Goal: Task Accomplishment & Management: Manage account settings

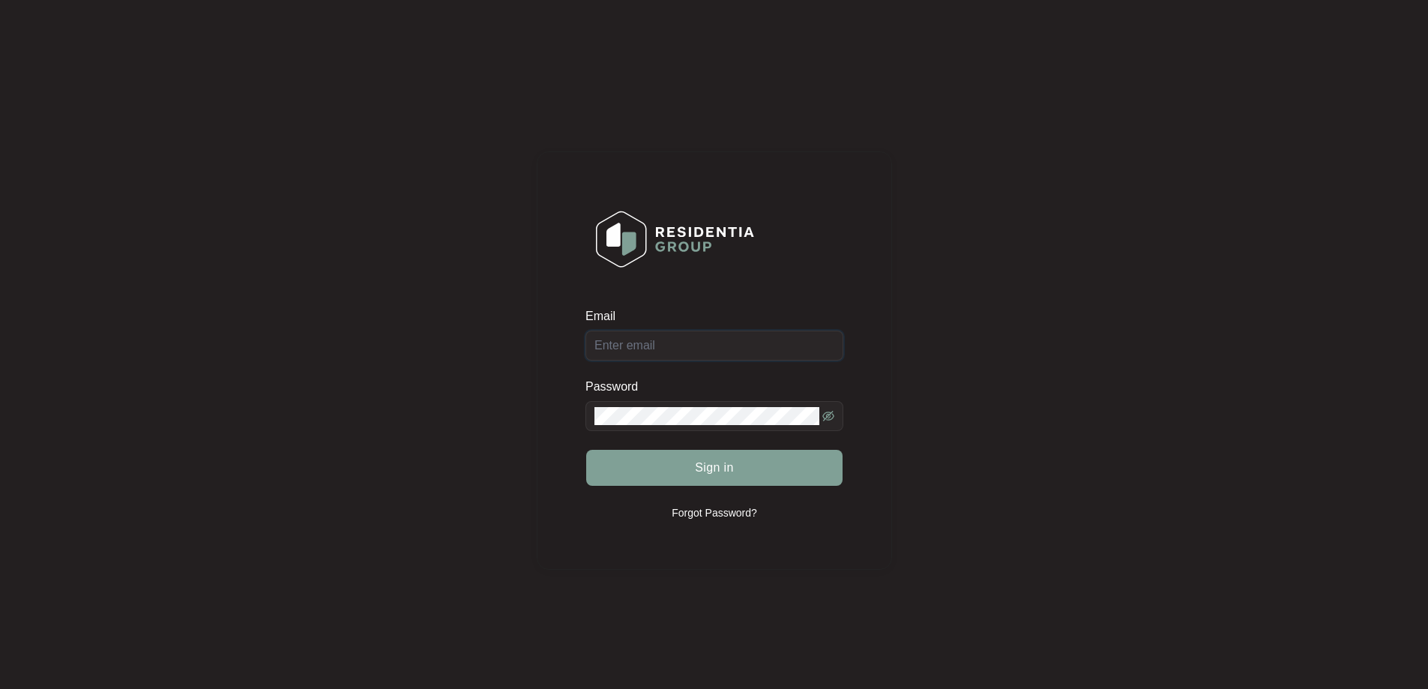
click at [732, 340] on input "Email" at bounding box center [715, 346] width 258 height 30
type input "[EMAIL_ADDRESS][DOMAIN_NAME]"
click at [690, 472] on button "Sign in" at bounding box center [714, 468] width 256 height 36
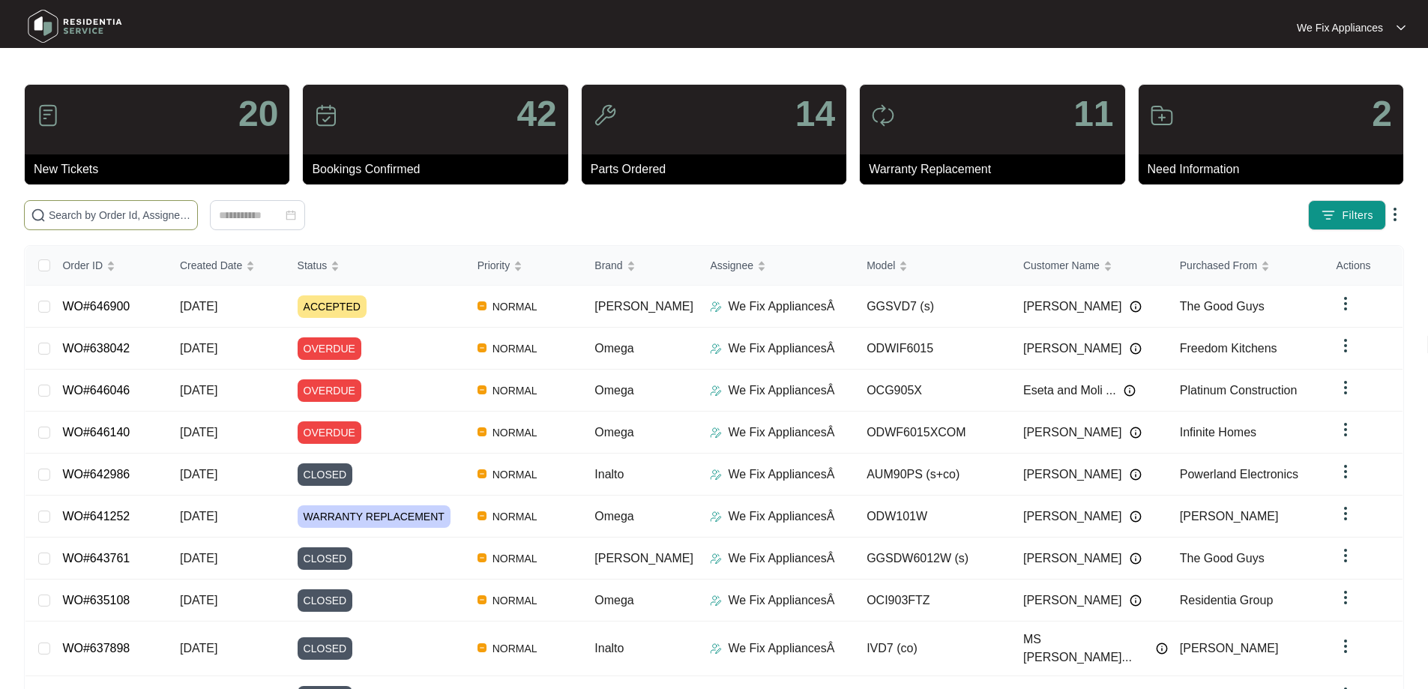
paste input "646732"
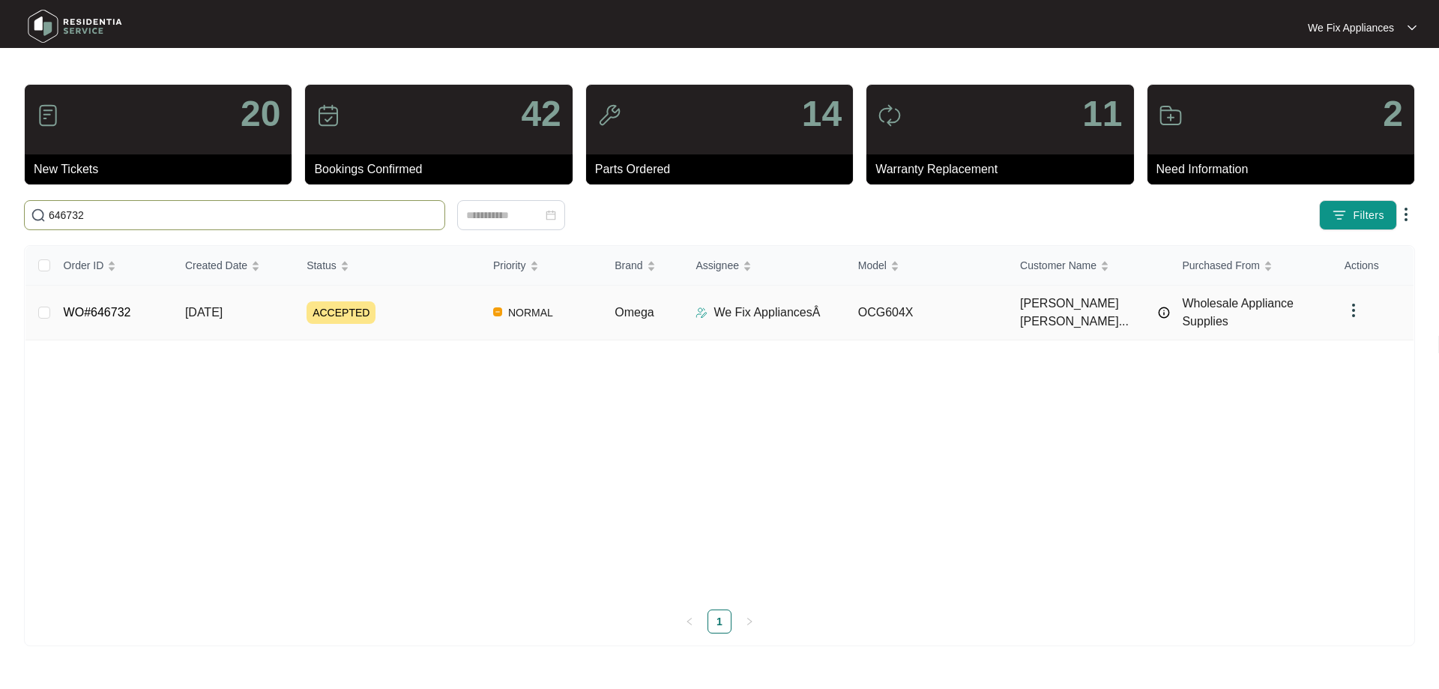
type input "646732"
click at [112, 307] on link "WO#646732" at bounding box center [97, 312] width 67 height 13
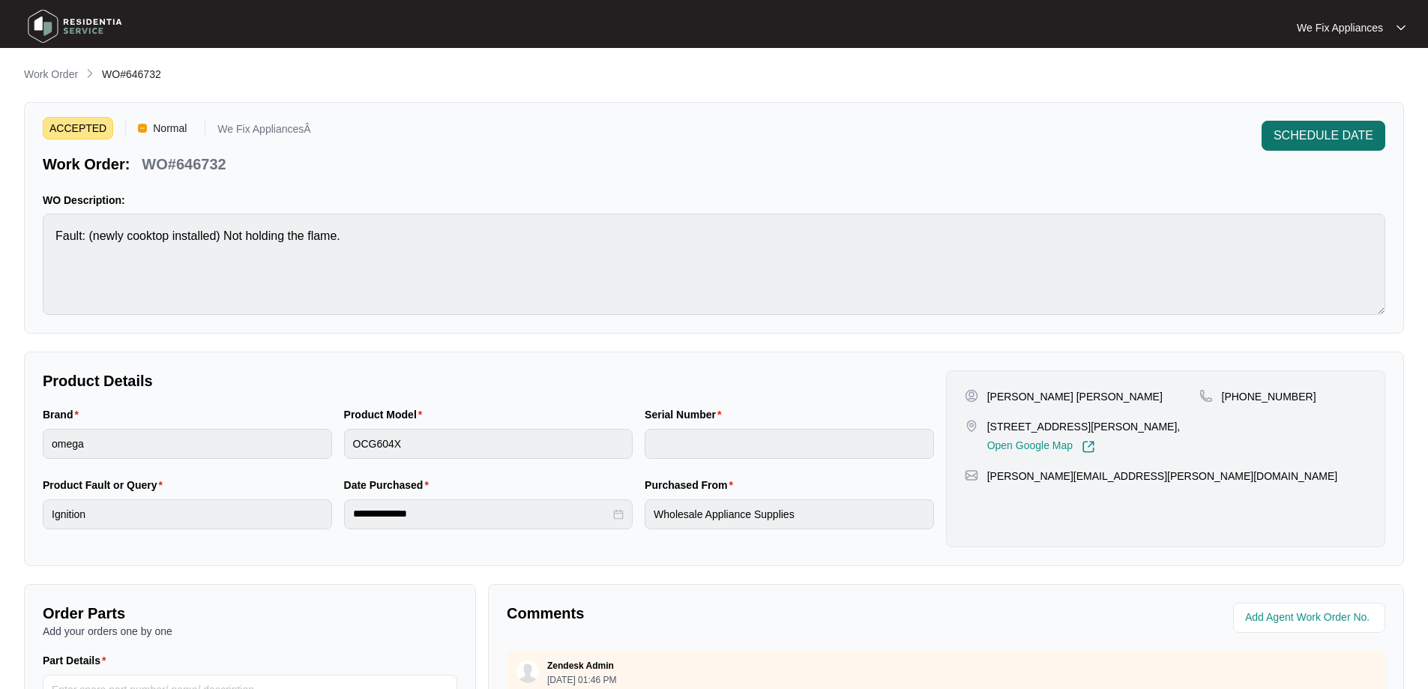
click at [1335, 146] on button "SCHEDULE DATE" at bounding box center [1324, 136] width 124 height 30
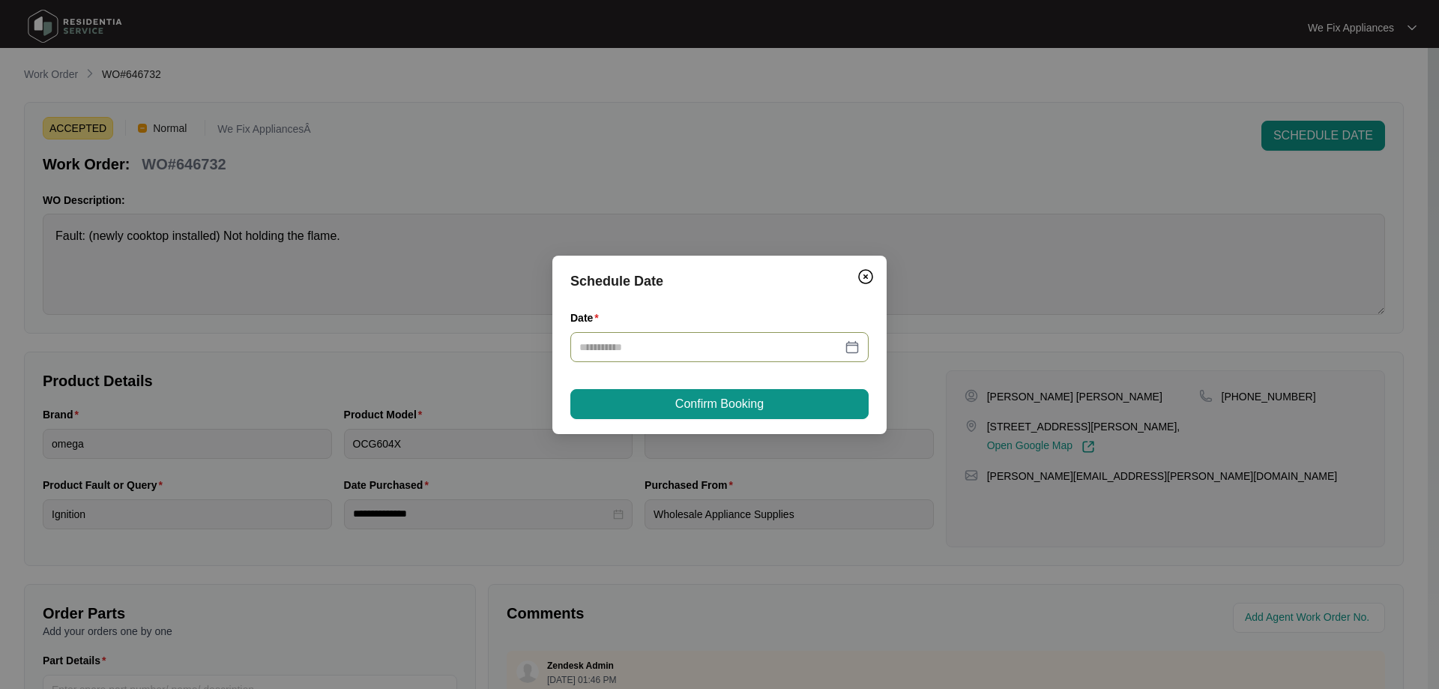
click at [738, 341] on input "Date" at bounding box center [711, 347] width 262 height 16
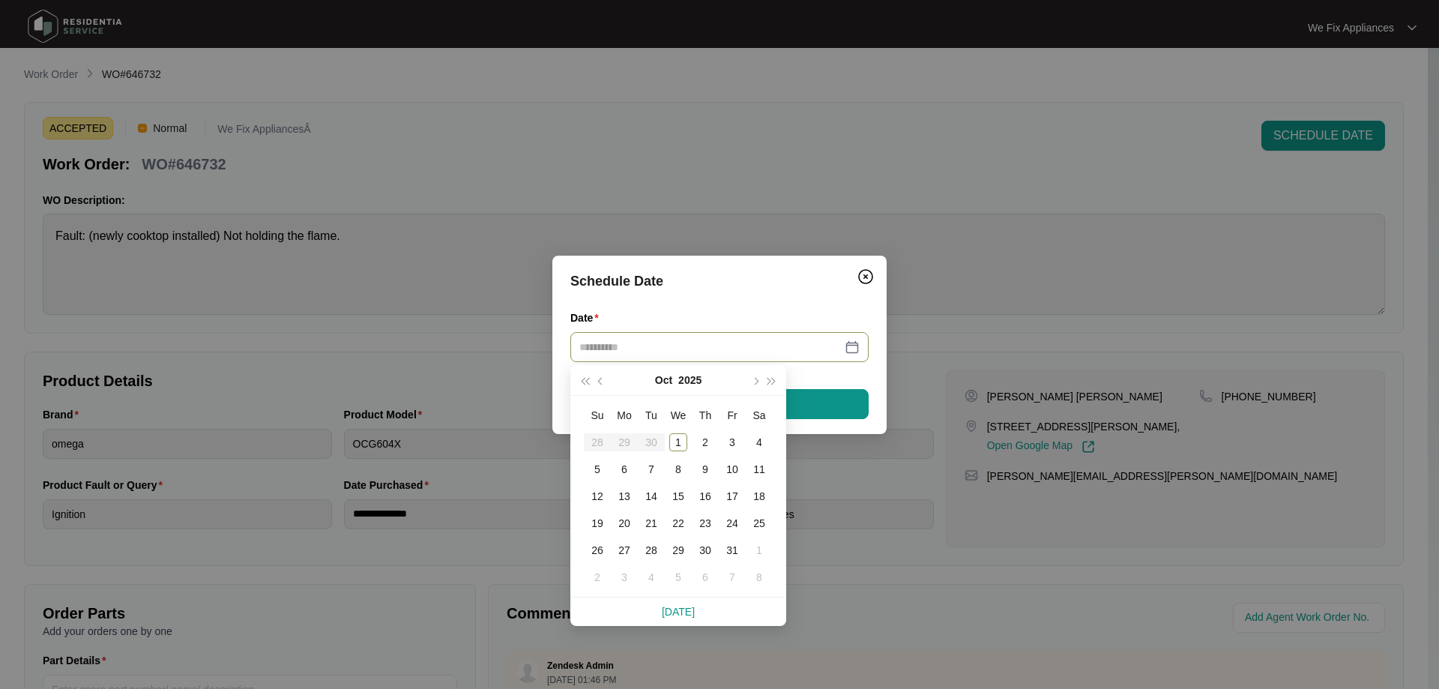
type input "**********"
click at [700, 435] on div "2" at bounding box center [705, 442] width 18 height 18
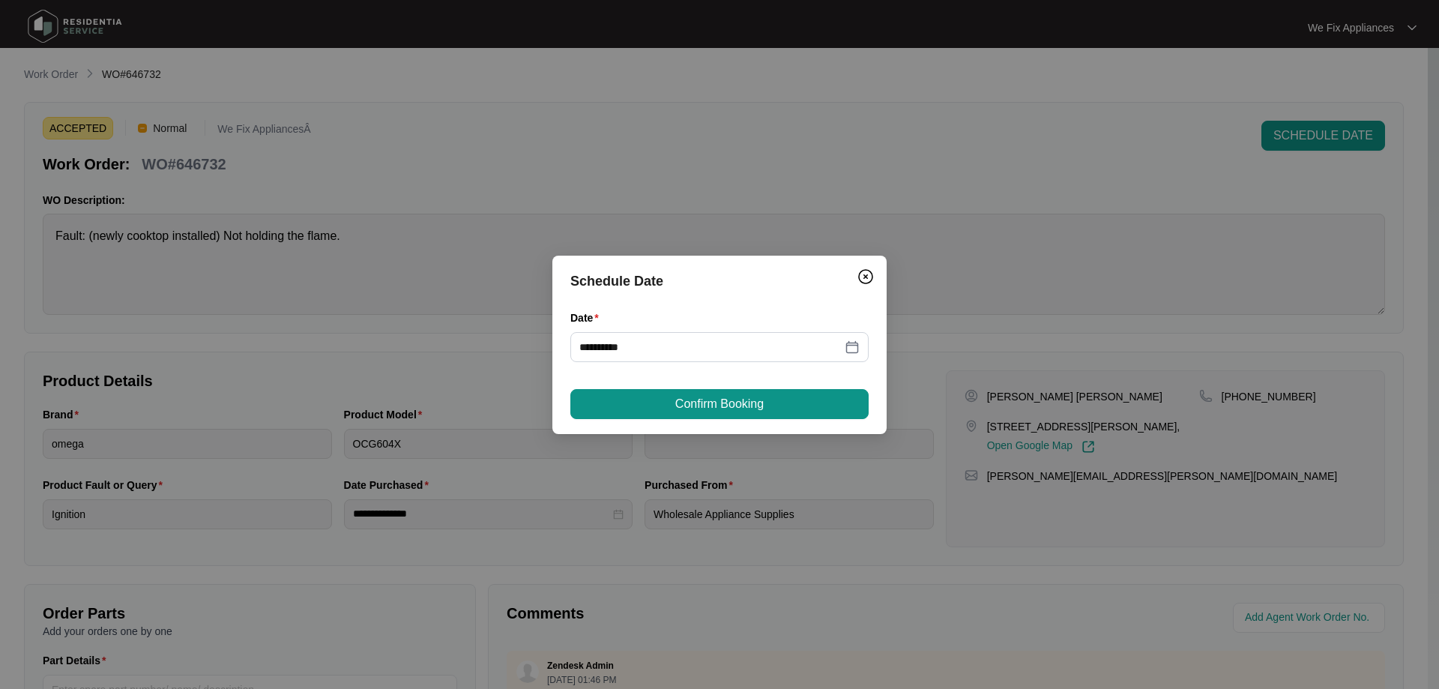
click at [729, 394] on button "Confirm Booking" at bounding box center [720, 404] width 298 height 30
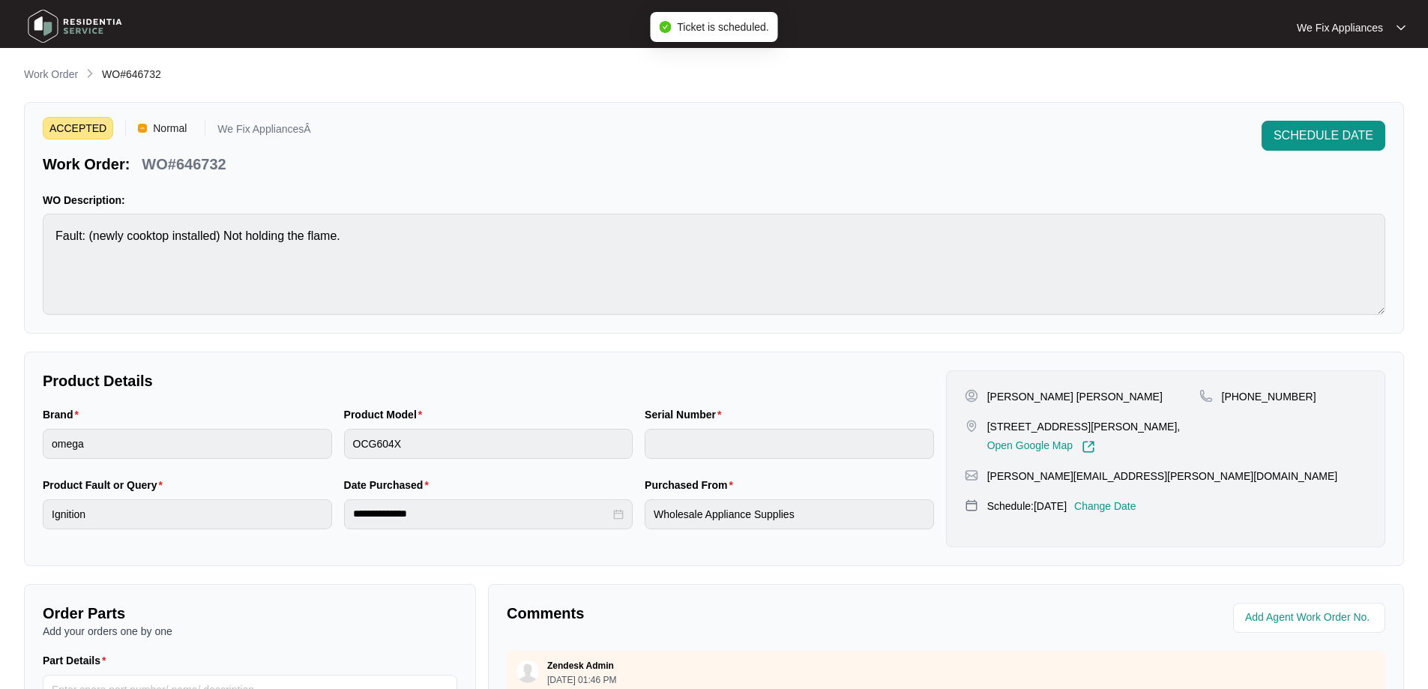
click at [63, 33] on img at bounding box center [74, 26] width 105 height 45
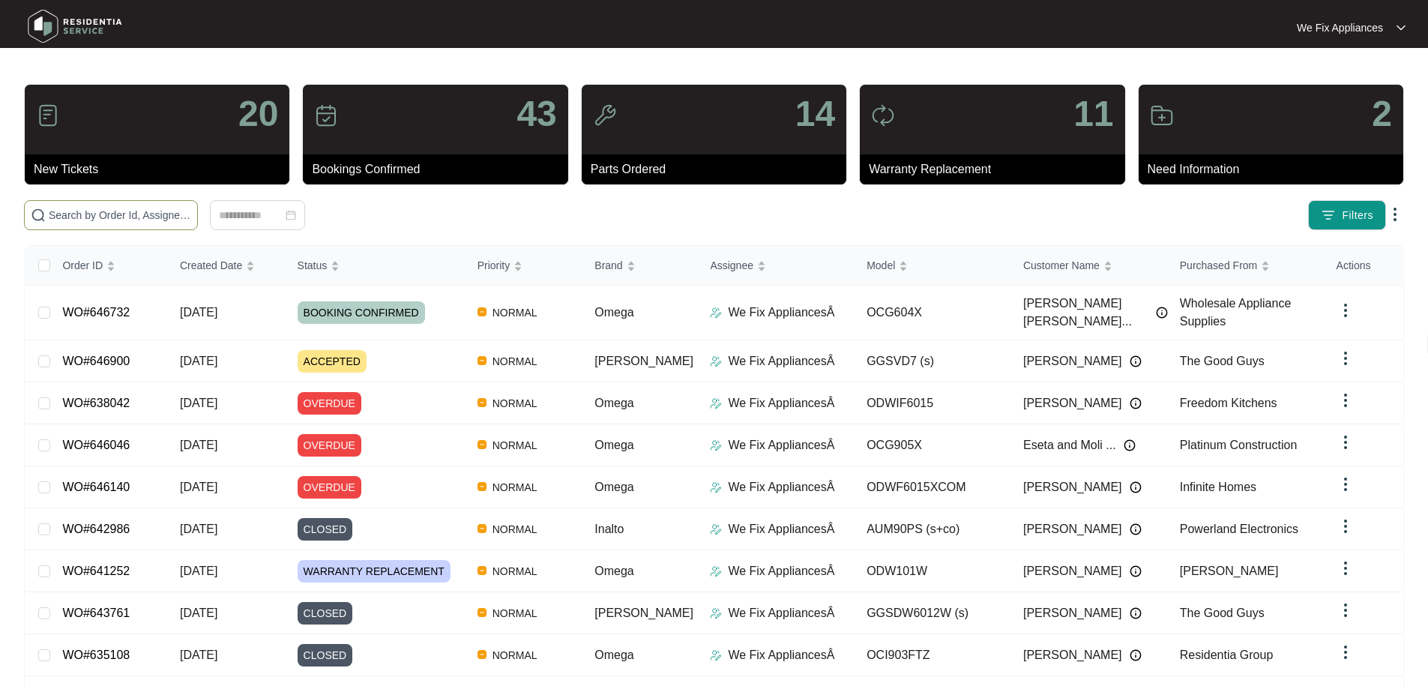
paste input "646736"
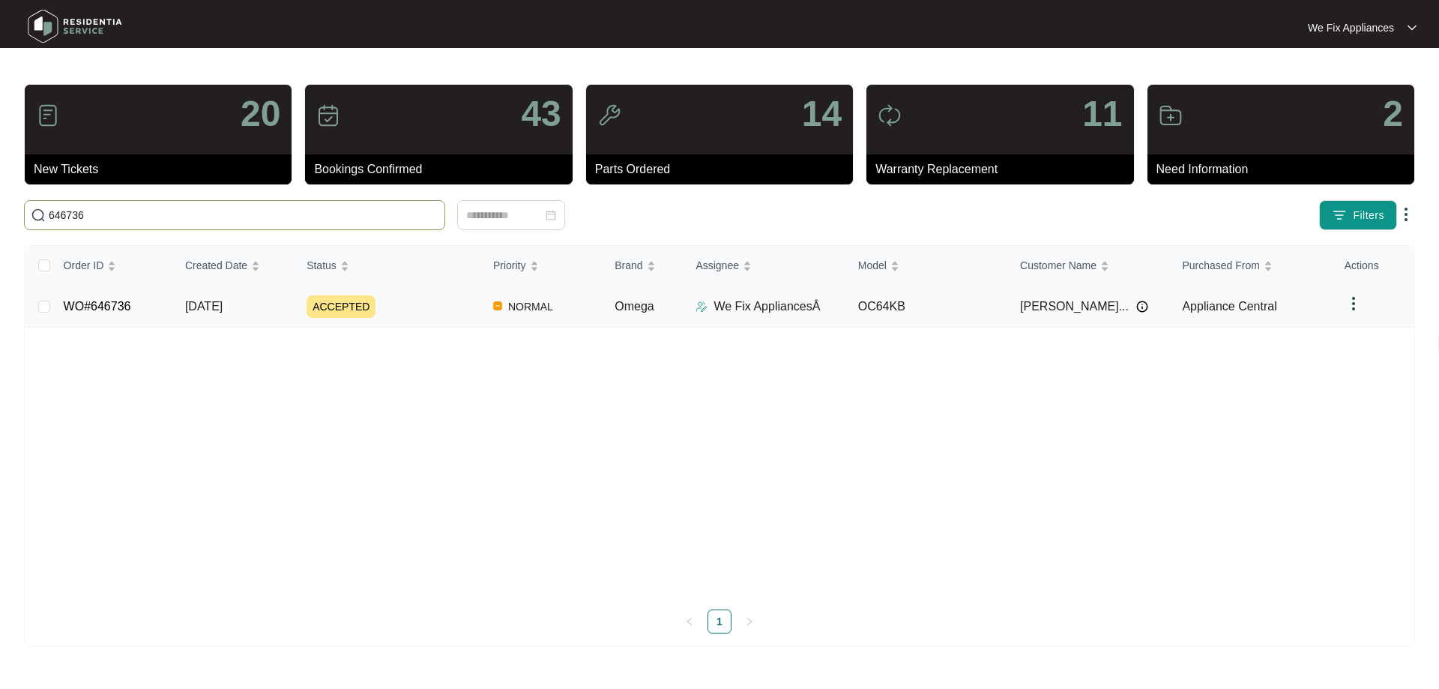
type input "646736"
click at [95, 307] on link "WO#646736" at bounding box center [97, 306] width 67 height 13
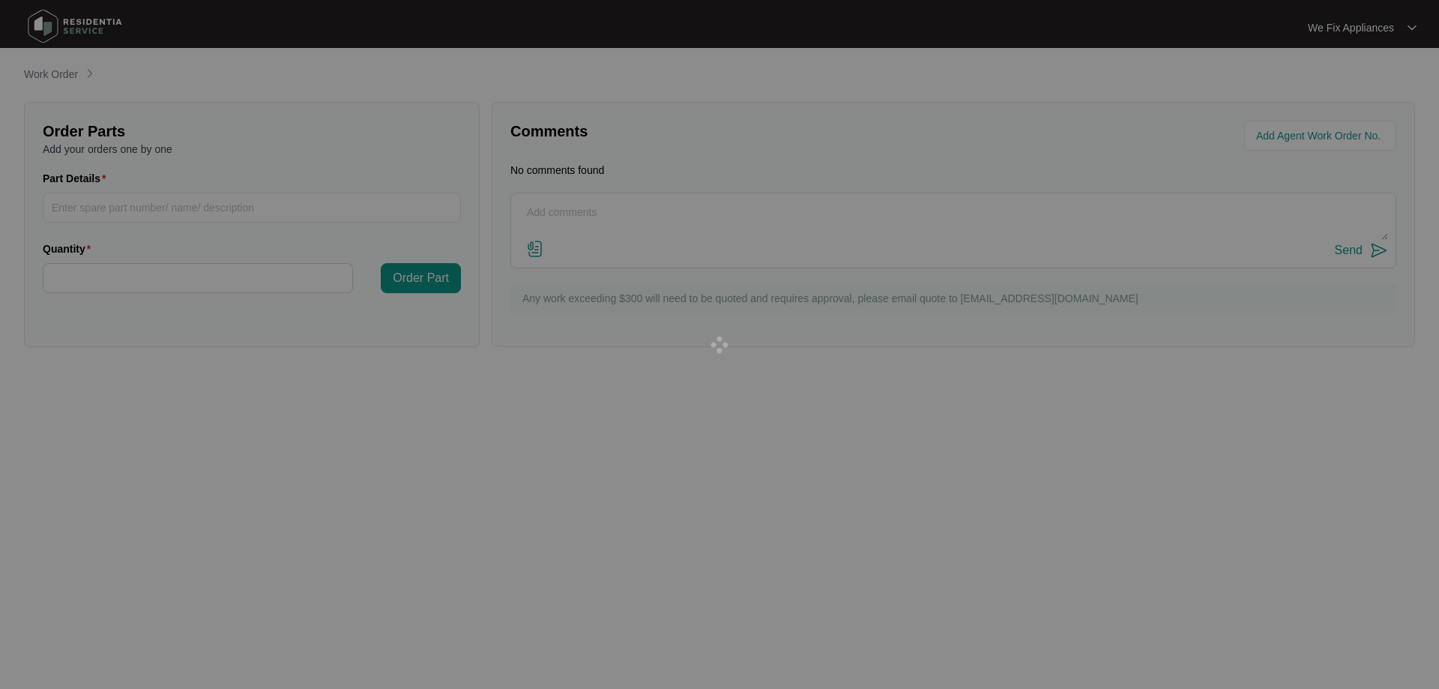
click at [89, 291] on div at bounding box center [719, 344] width 1439 height 689
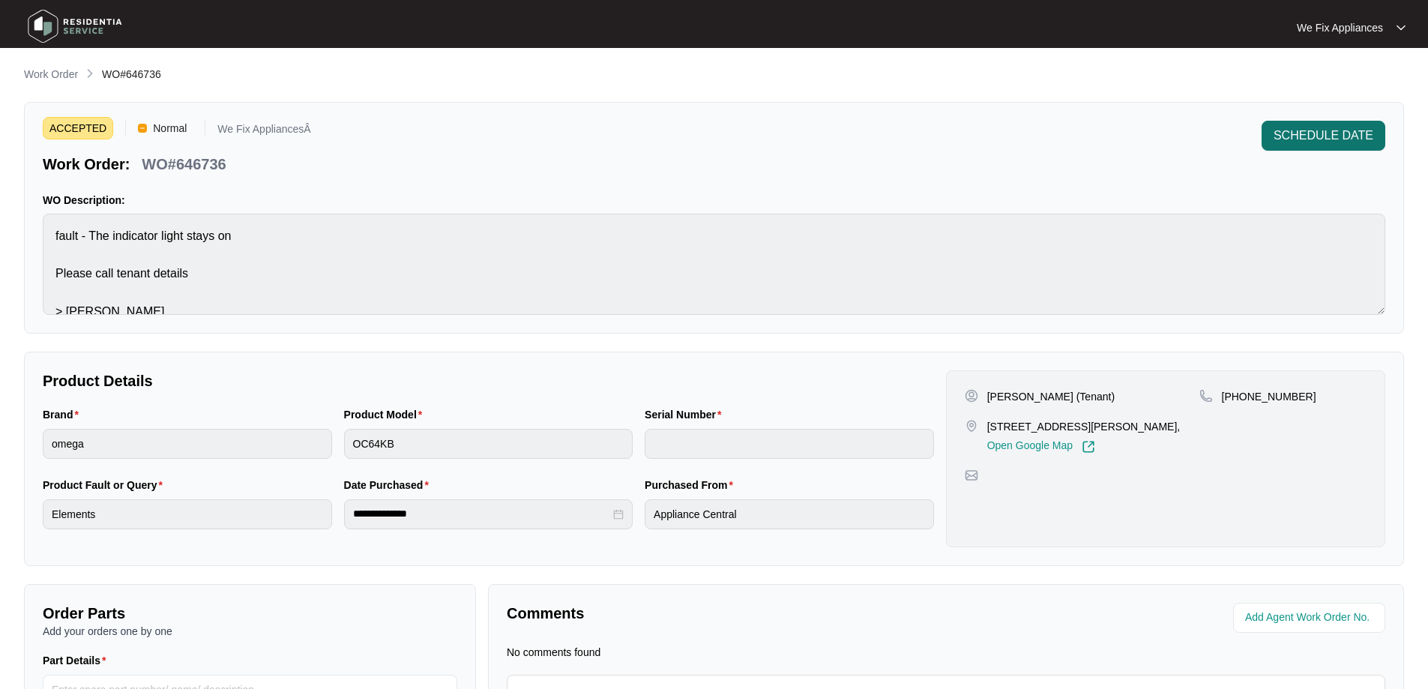
click at [1345, 128] on span "SCHEDULE DATE" at bounding box center [1324, 136] width 100 height 18
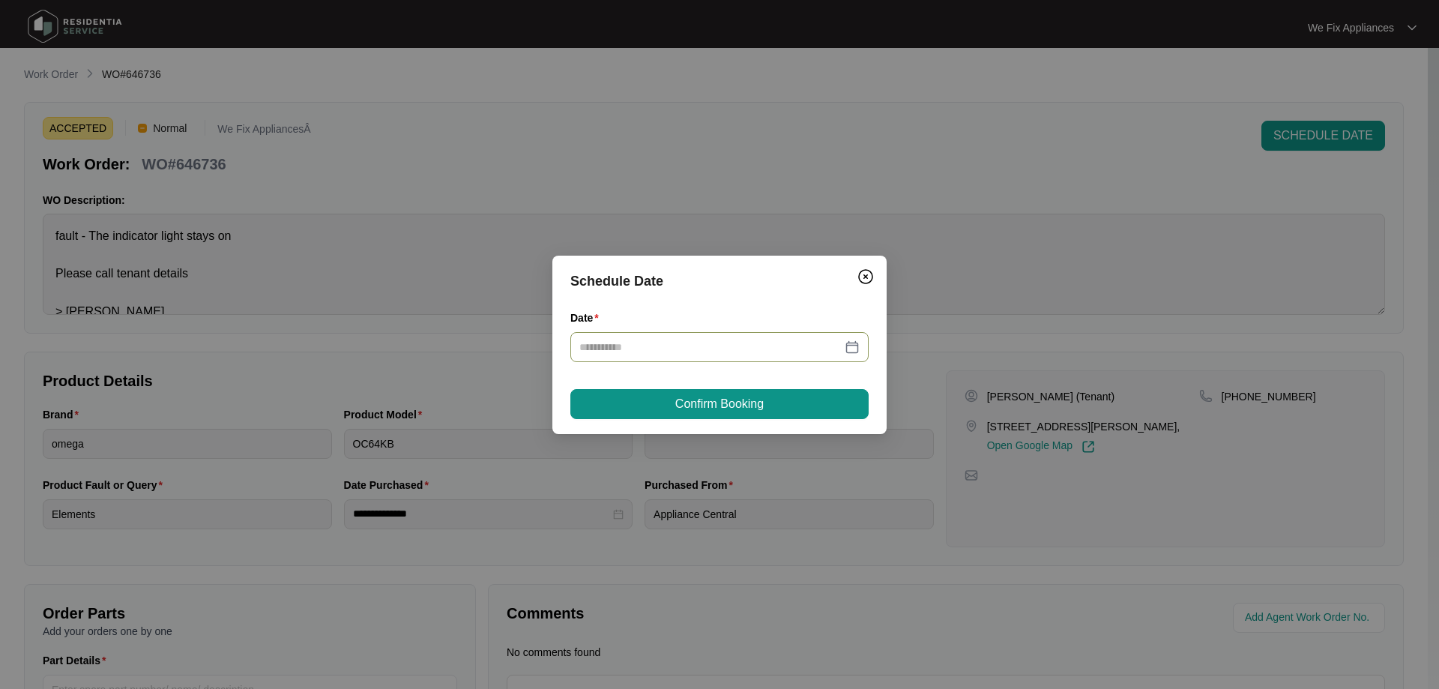
click at [637, 349] on input "Date" at bounding box center [711, 347] width 262 height 16
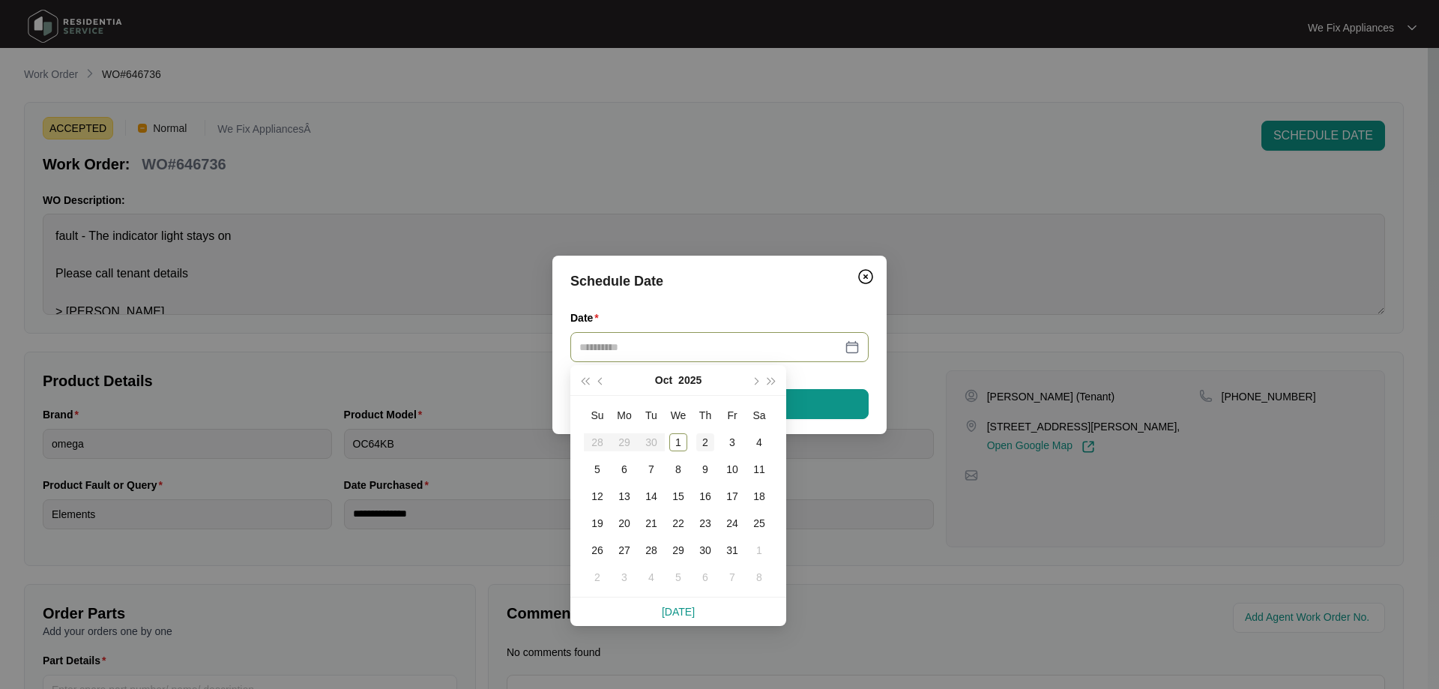
type input "**********"
click at [693, 442] on td "2" at bounding box center [705, 442] width 27 height 27
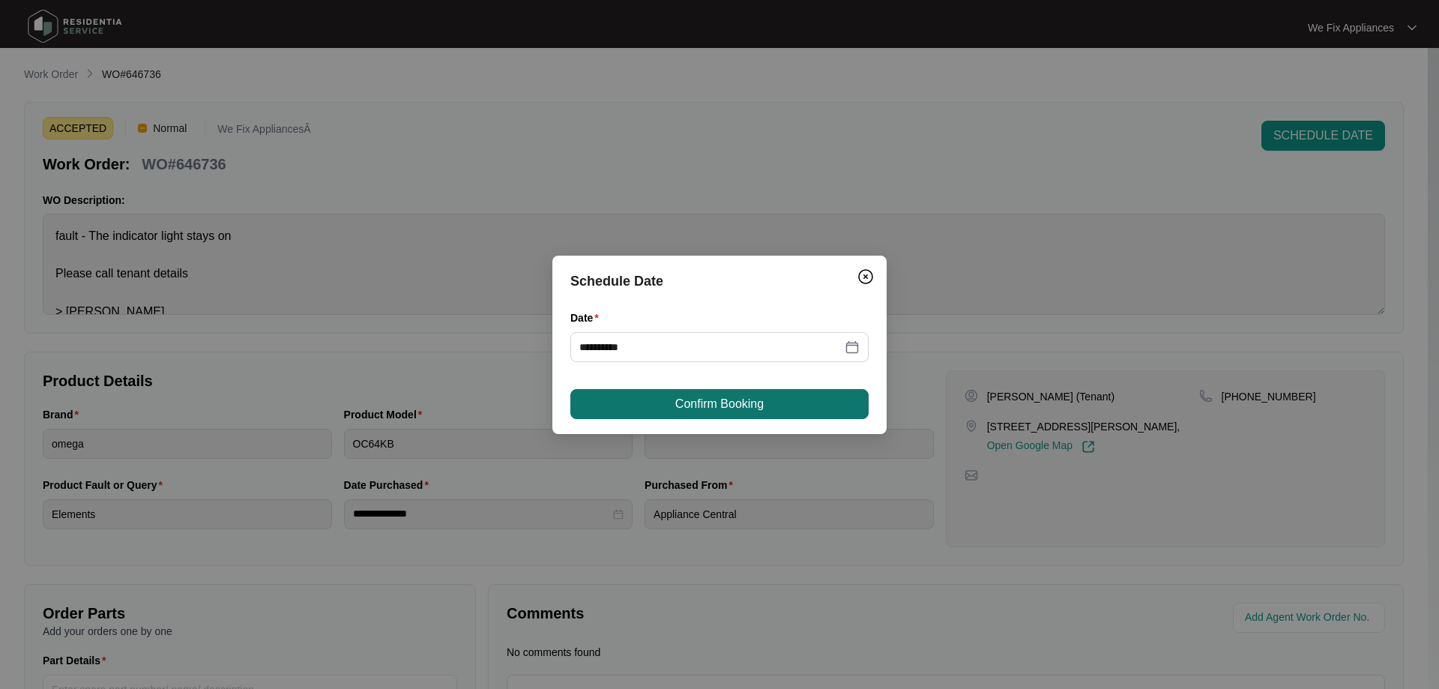
click at [717, 400] on span "Confirm Booking" at bounding box center [719, 404] width 88 height 18
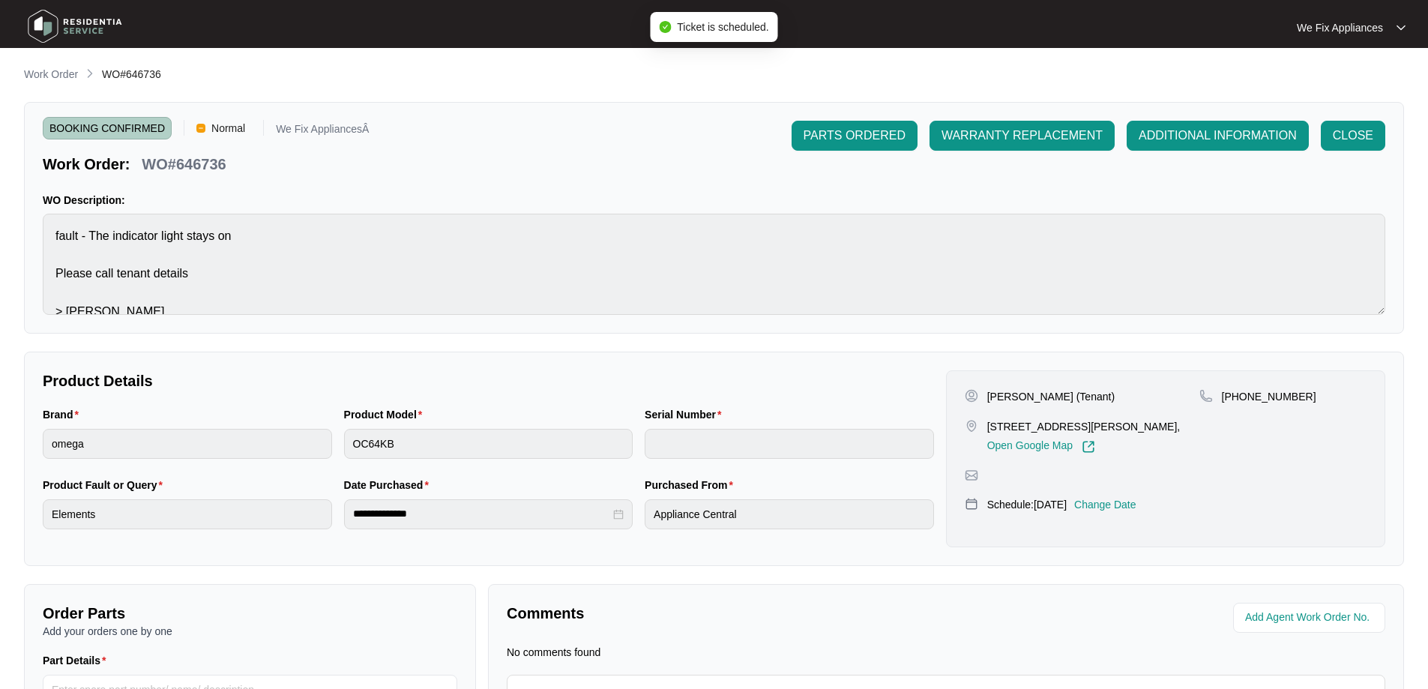
click at [93, 17] on img at bounding box center [74, 26] width 105 height 45
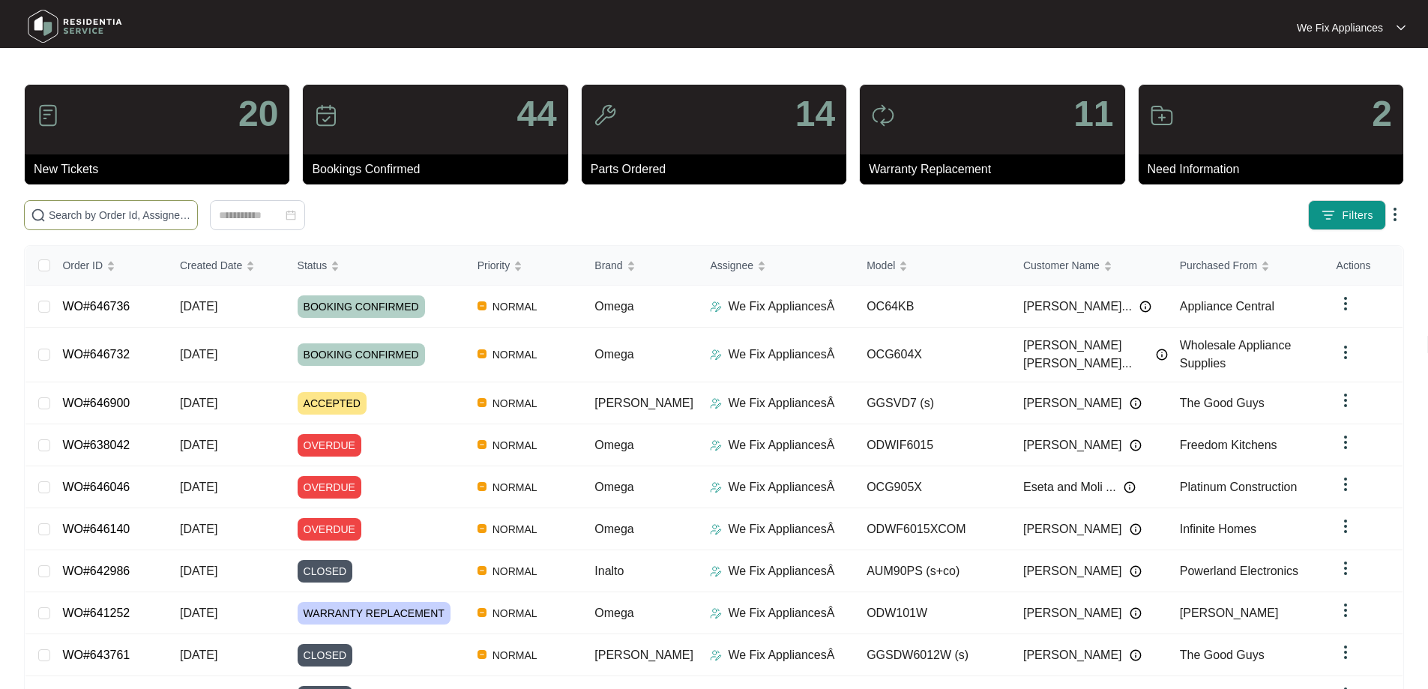
paste input "646764"
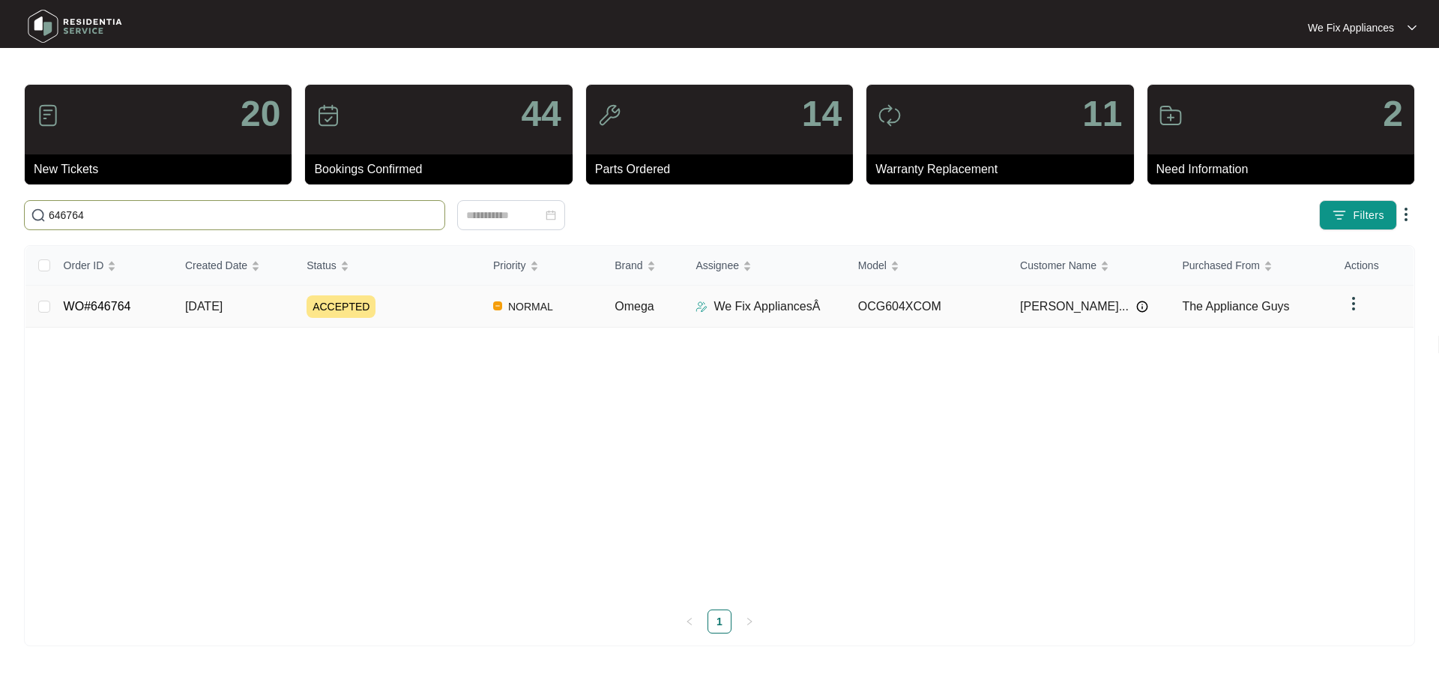
type input "646764"
click at [105, 295] on td "WO#646764" at bounding box center [112, 307] width 121 height 42
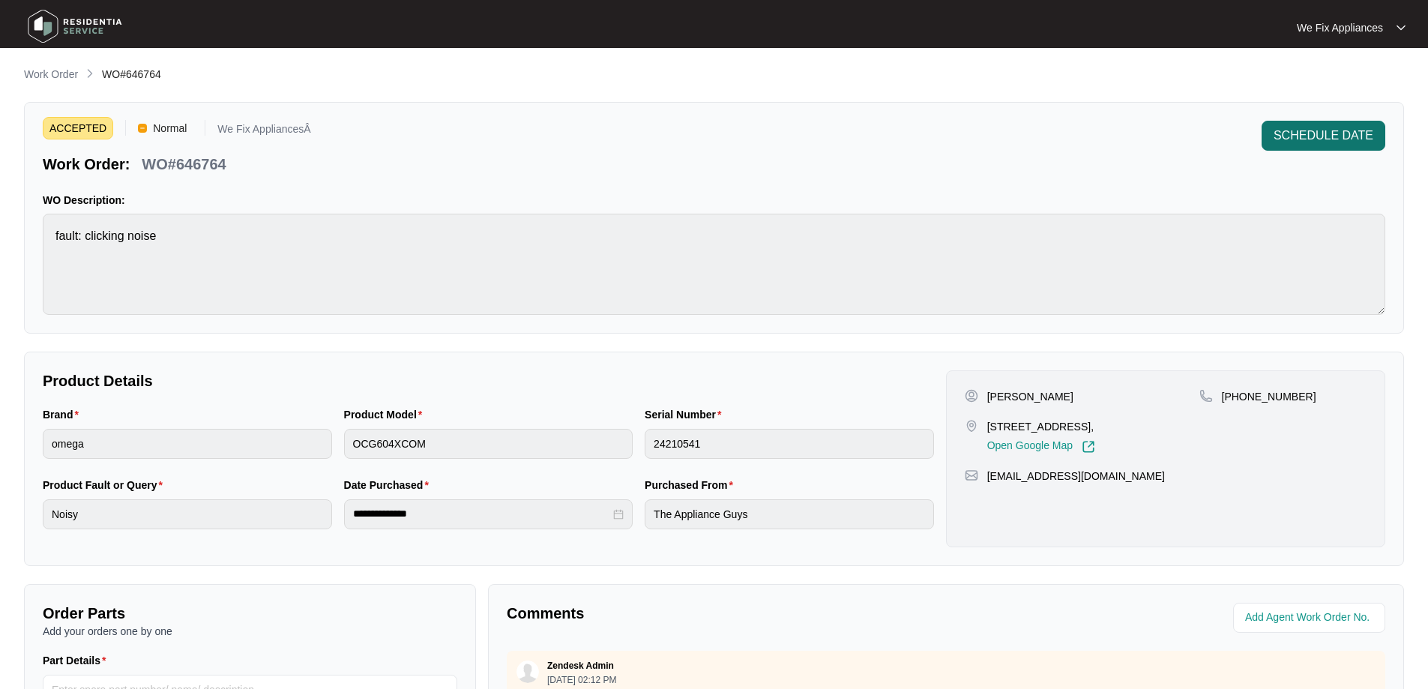
click at [1328, 132] on span "SCHEDULE DATE" at bounding box center [1324, 136] width 100 height 18
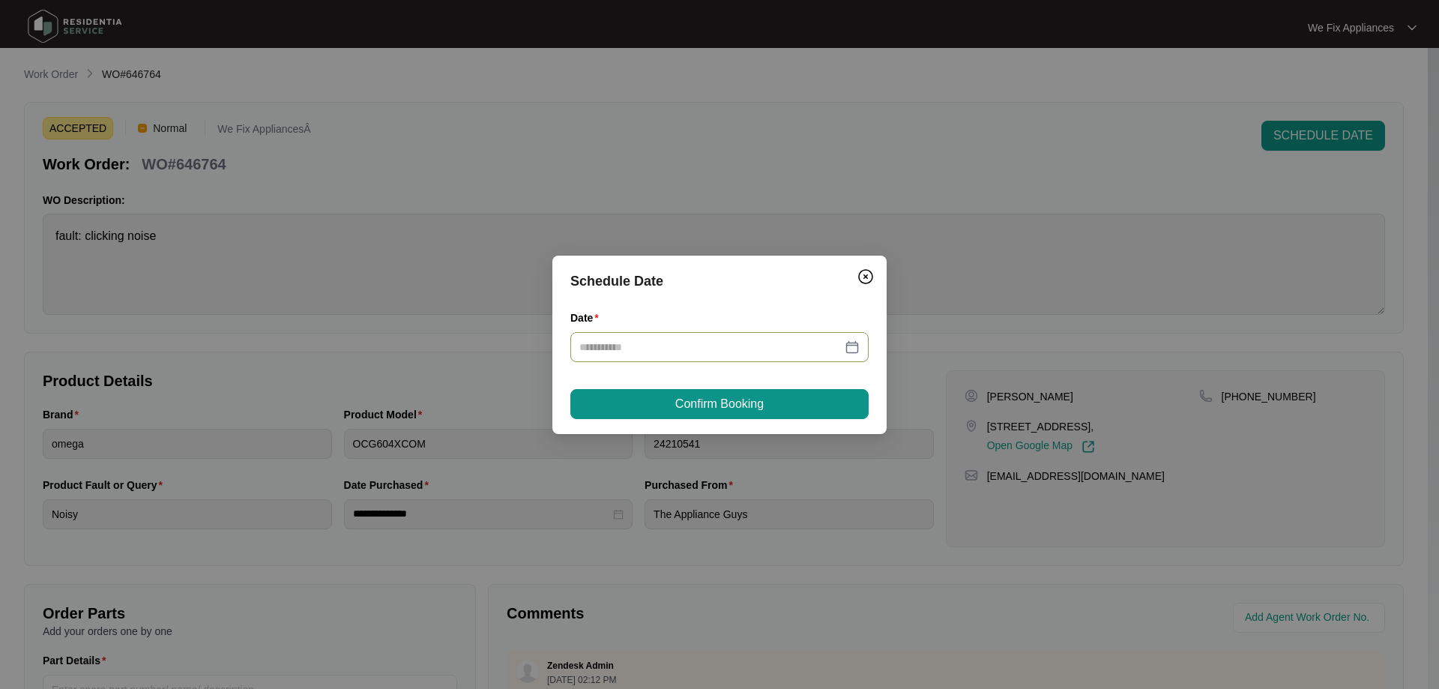
click at [706, 343] on input "Date" at bounding box center [711, 347] width 262 height 16
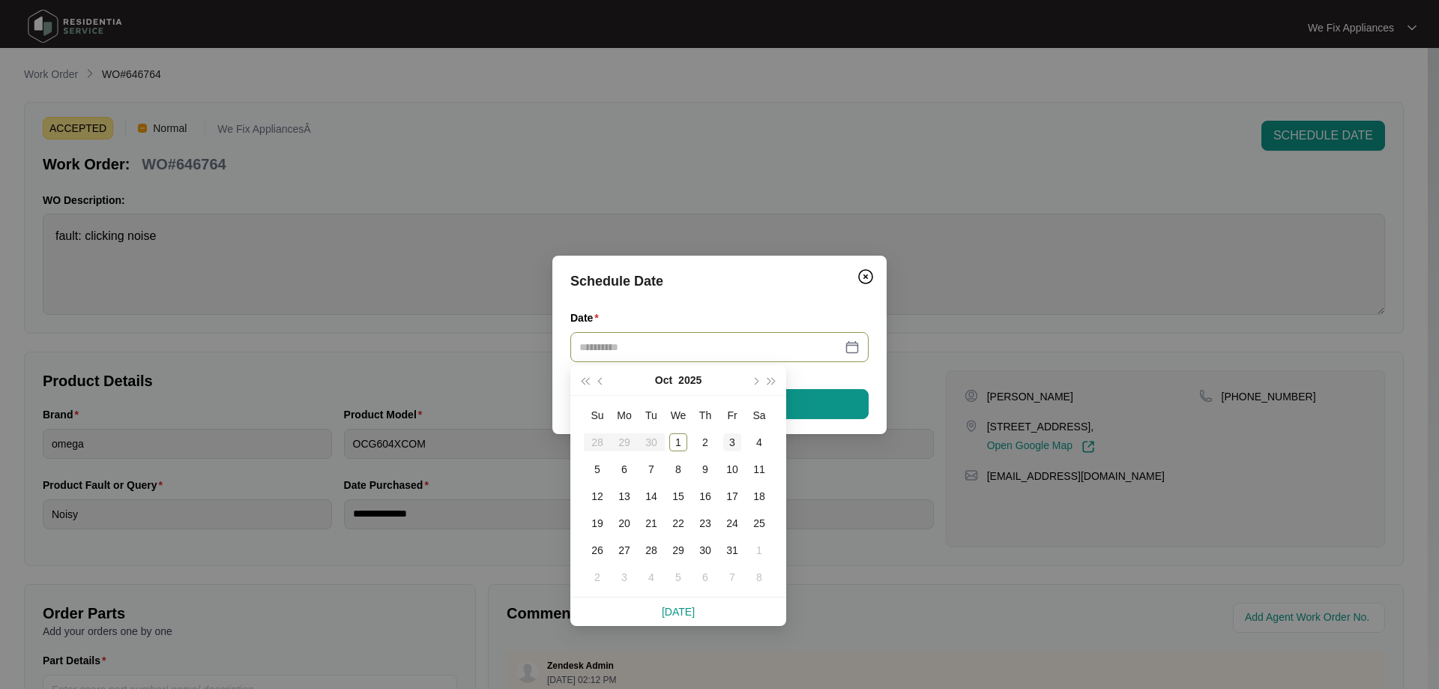
type input "**********"
click at [737, 440] on div "3" at bounding box center [732, 442] width 18 height 18
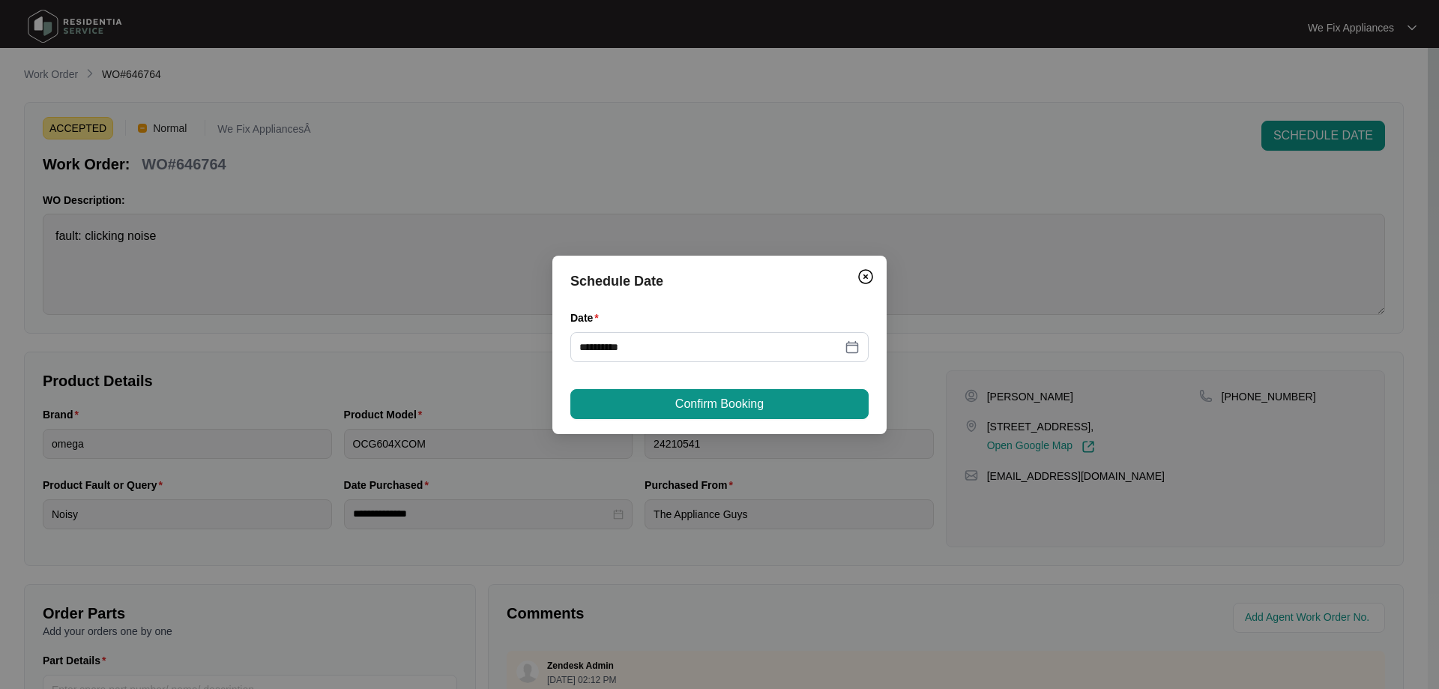
click at [734, 413] on button "Confirm Booking" at bounding box center [720, 404] width 298 height 30
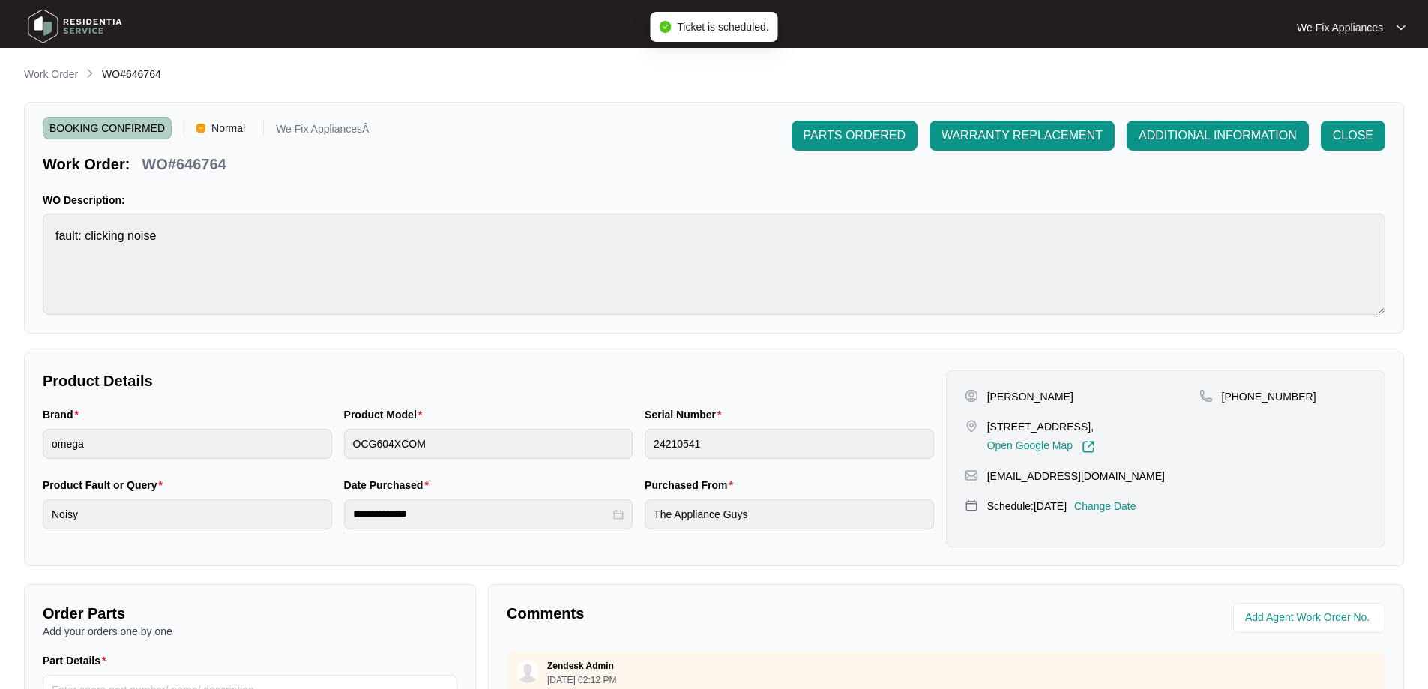
click at [75, 20] on img at bounding box center [74, 26] width 105 height 45
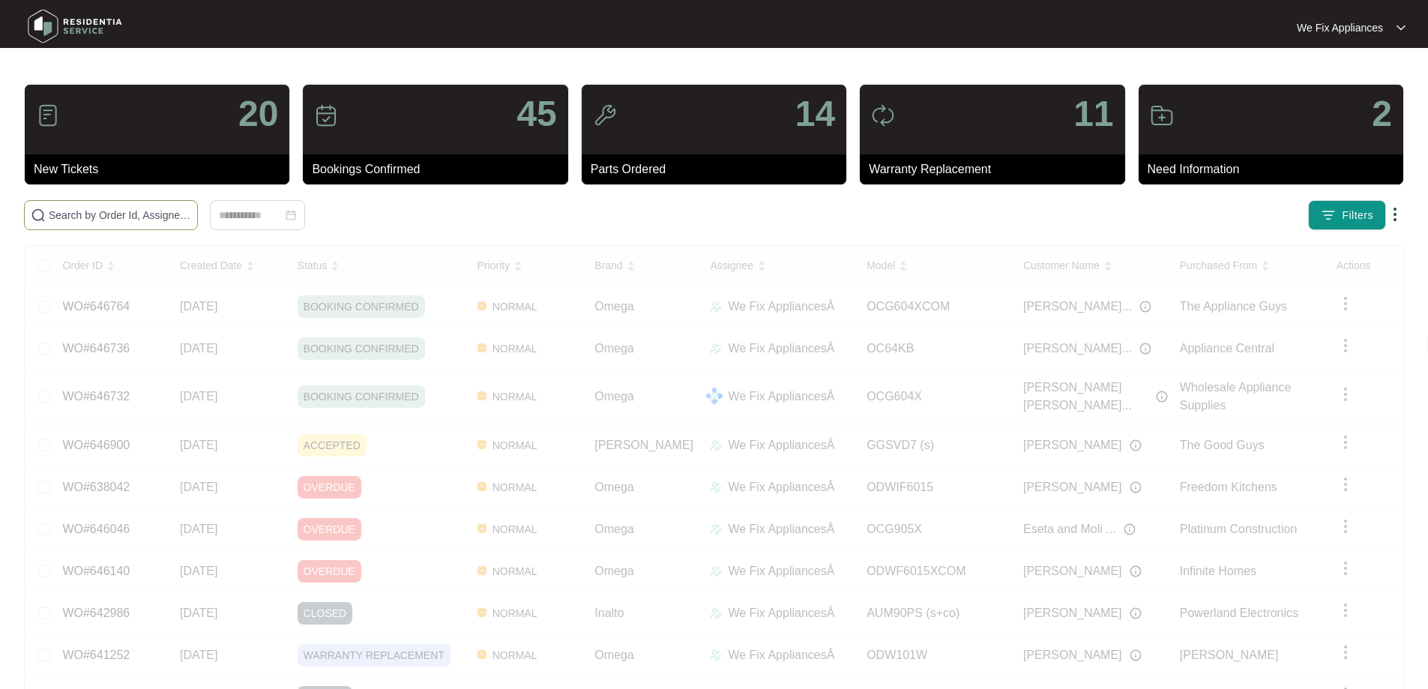
drag, startPoint x: 93, startPoint y: 198, endPoint x: 82, endPoint y: 218, distance: 23.2
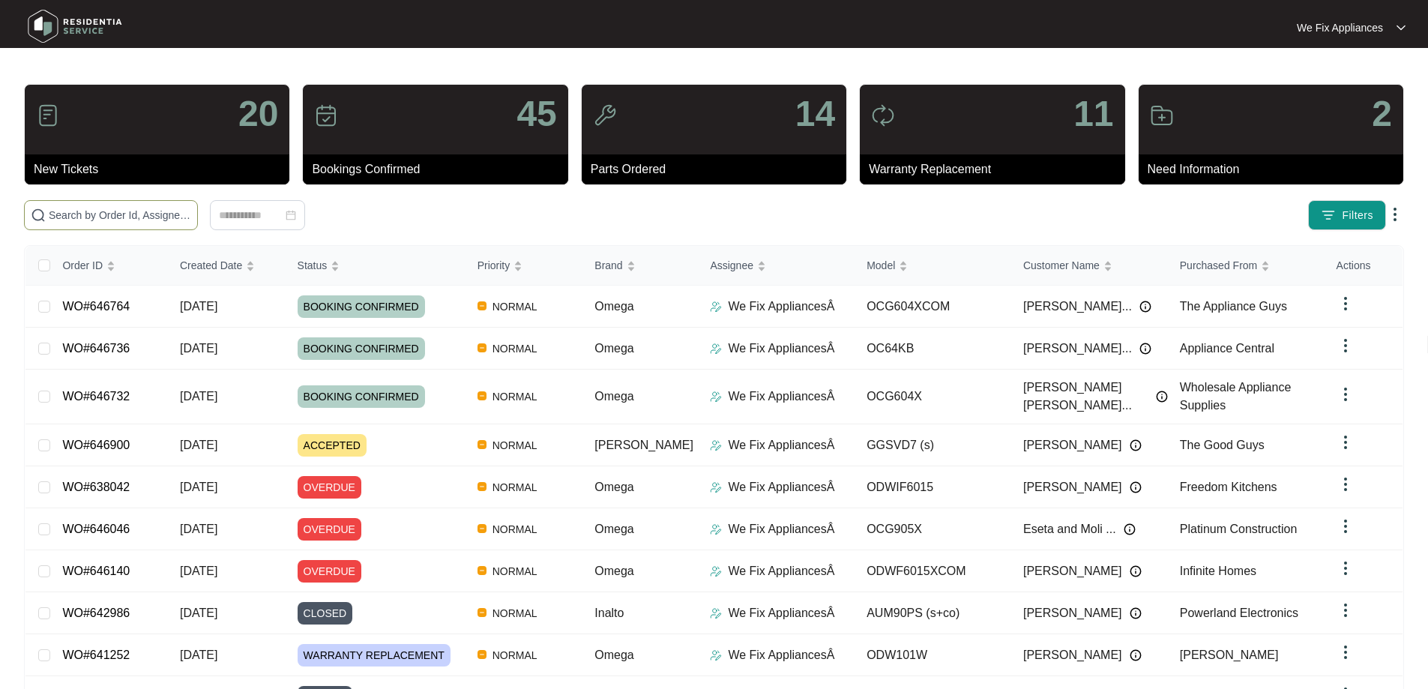
paste input "640811"
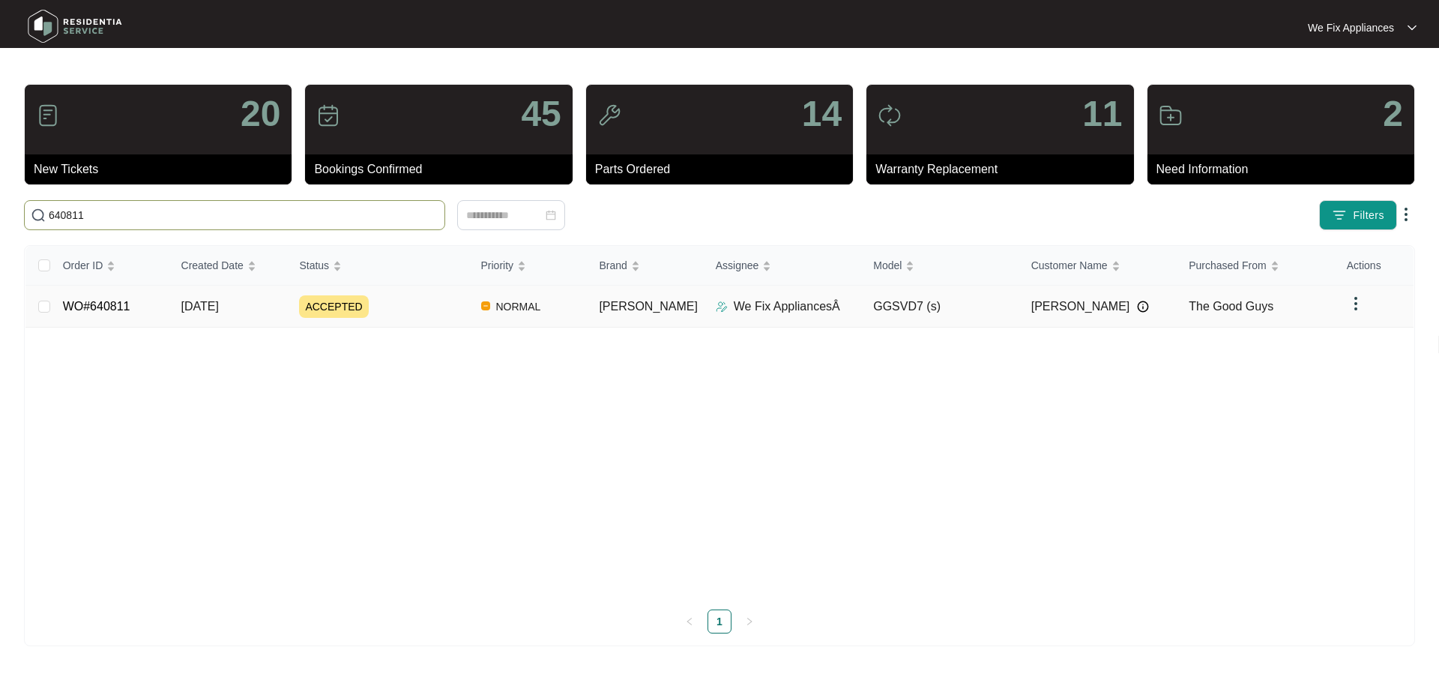
type input "640811"
click at [99, 302] on link "WO#640811" at bounding box center [96, 306] width 67 height 13
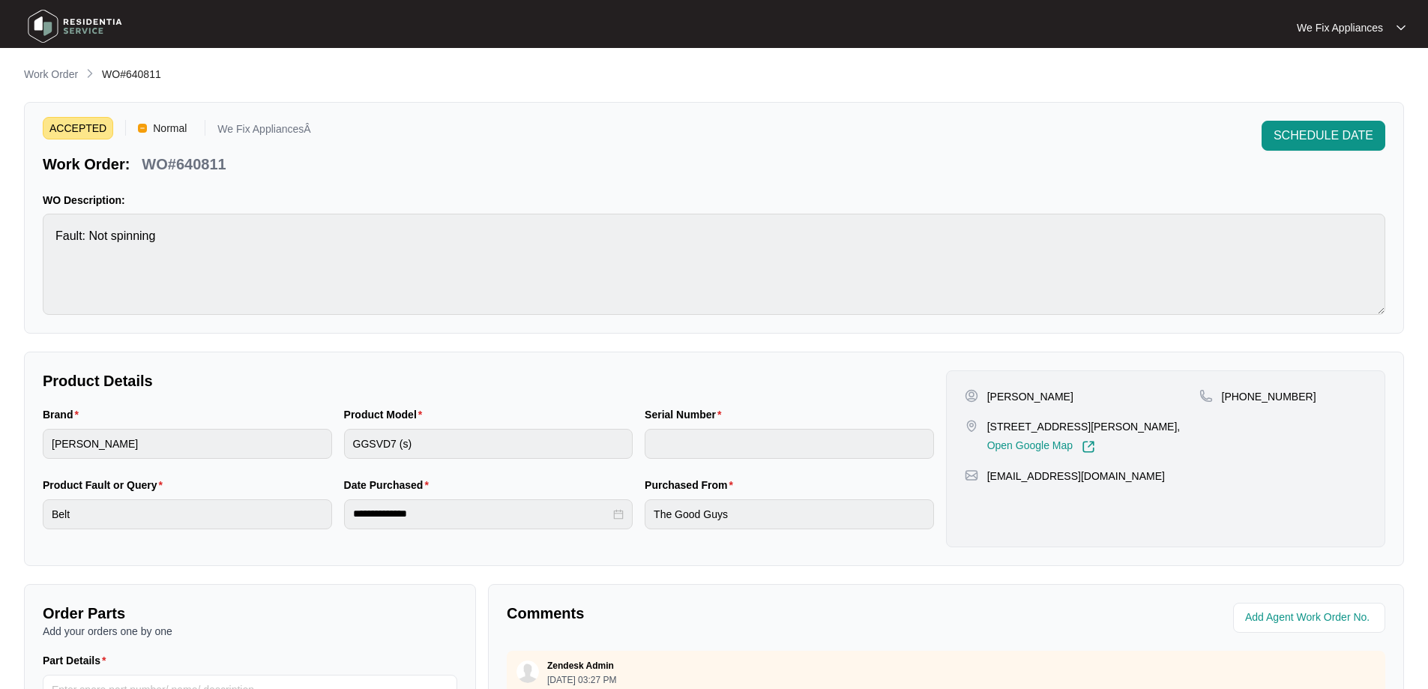
scroll to position [306, 0]
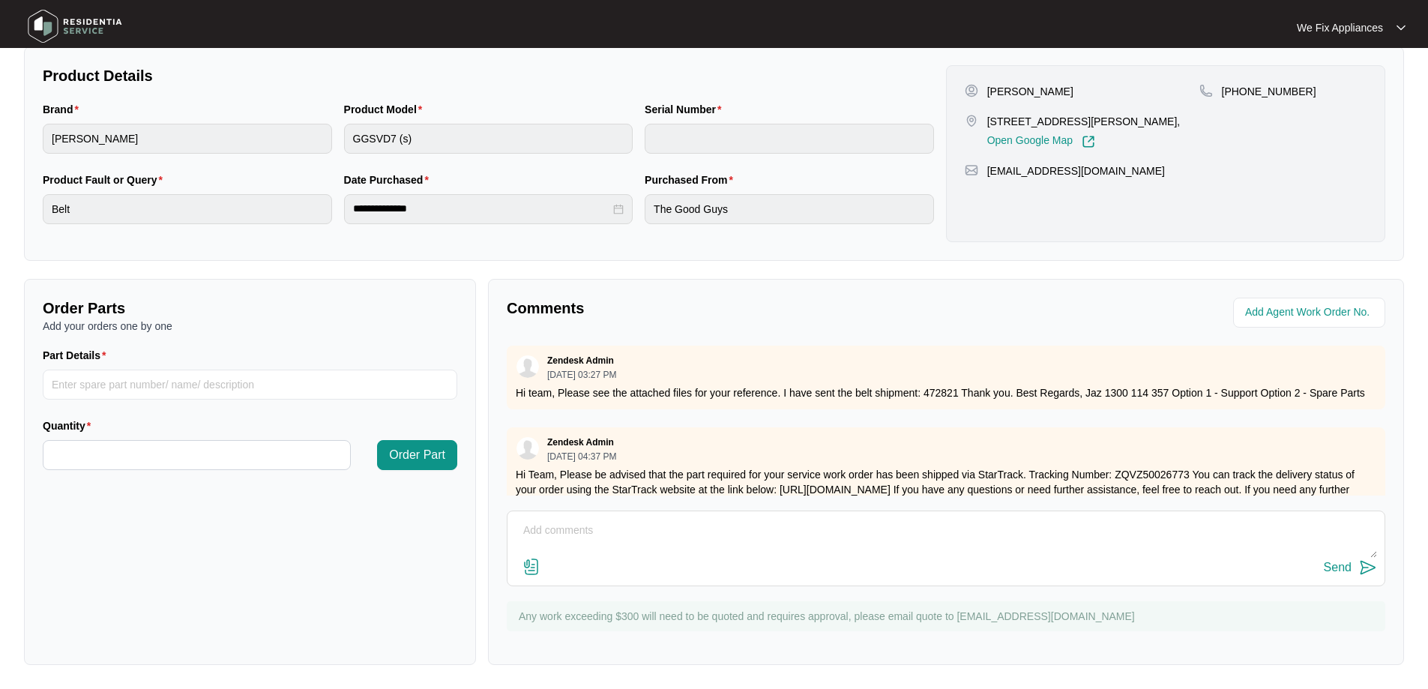
click at [673, 546] on textarea at bounding box center [946, 538] width 862 height 39
type textarea "Hi team, just [PERSON_NAME]- tenant said will call us back to book on thank you."
click at [1342, 565] on div "Send" at bounding box center [1338, 567] width 28 height 13
click at [100, 37] on img at bounding box center [74, 26] width 105 height 45
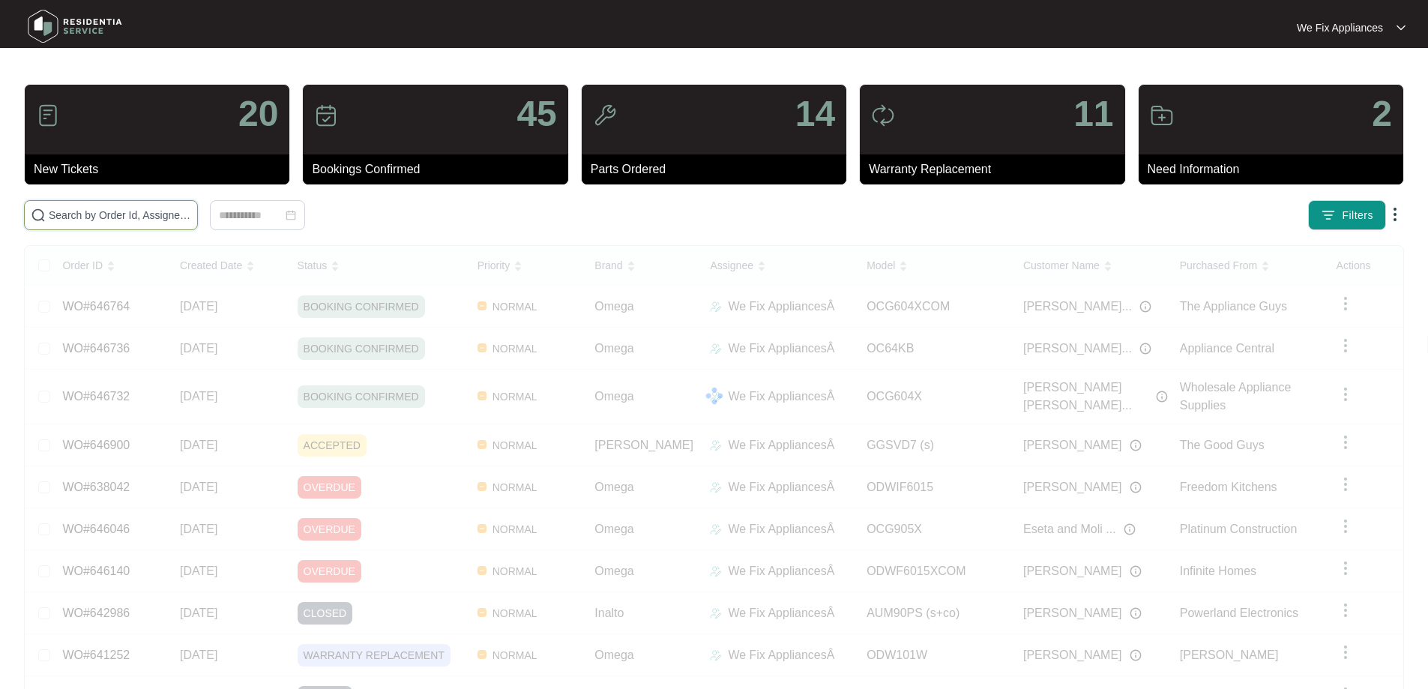
click at [139, 216] on input "text" at bounding box center [120, 215] width 142 height 16
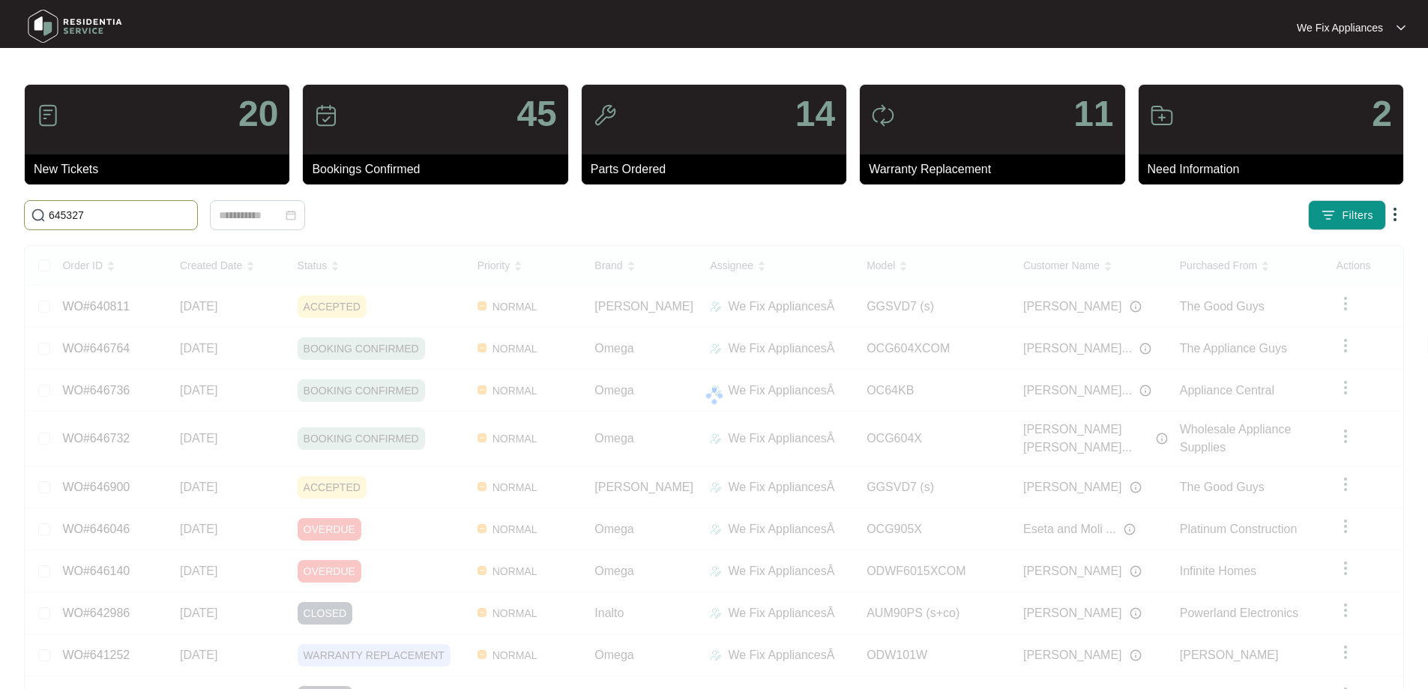
type input "645327"
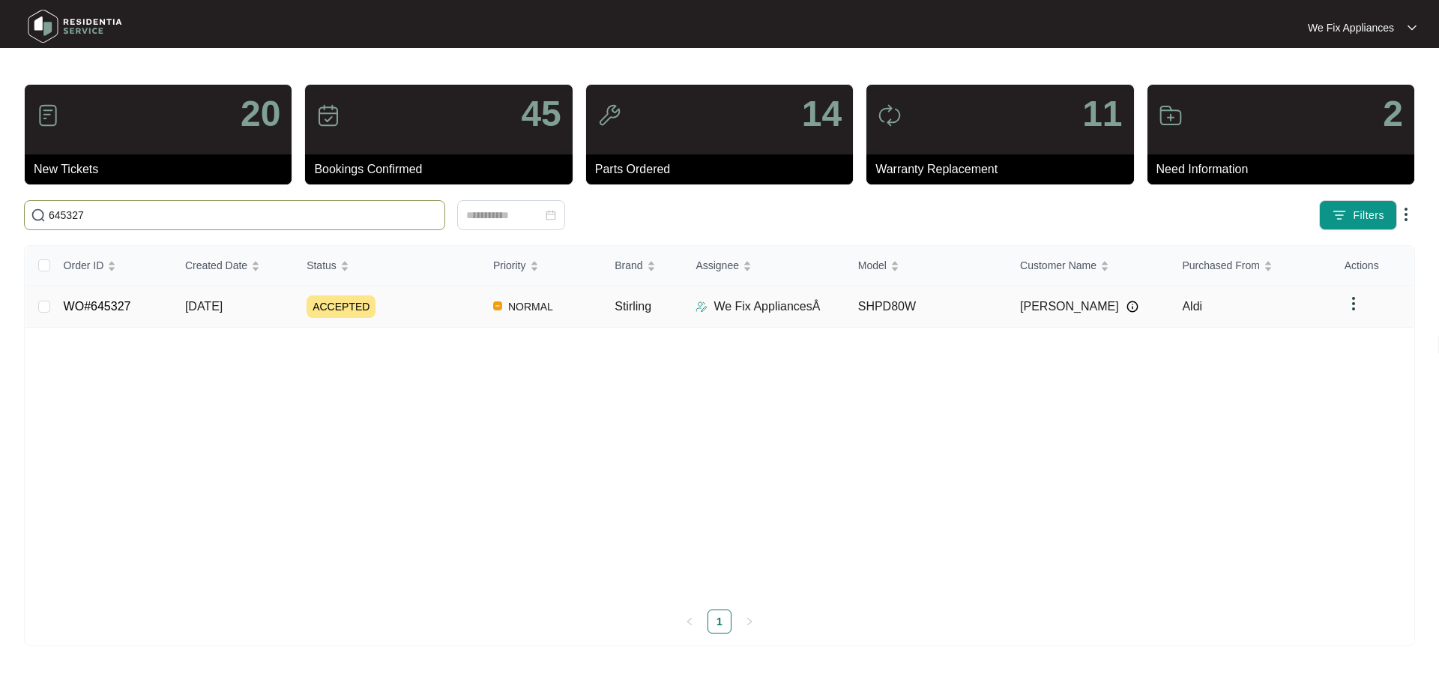
click at [112, 309] on link "WO#645327" at bounding box center [97, 306] width 67 height 13
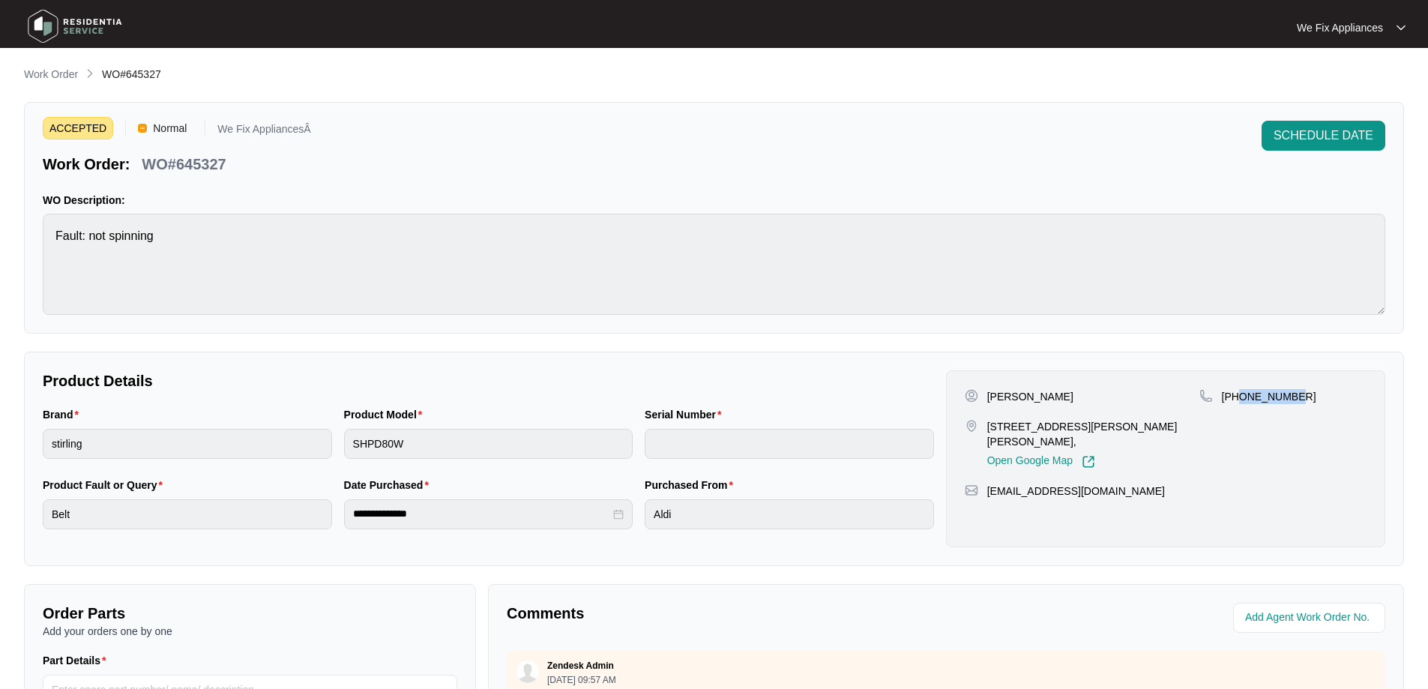
drag, startPoint x: 1294, startPoint y: 397, endPoint x: 1242, endPoint y: 401, distance: 51.9
click at [1242, 401] on div "[PHONE_NUMBER]" at bounding box center [1283, 396] width 167 height 15
copy p "419491667"
drag, startPoint x: 1070, startPoint y: 393, endPoint x: 1023, endPoint y: 397, distance: 46.7
click at [1023, 397] on div "[PERSON_NAME]" at bounding box center [1082, 396] width 235 height 15
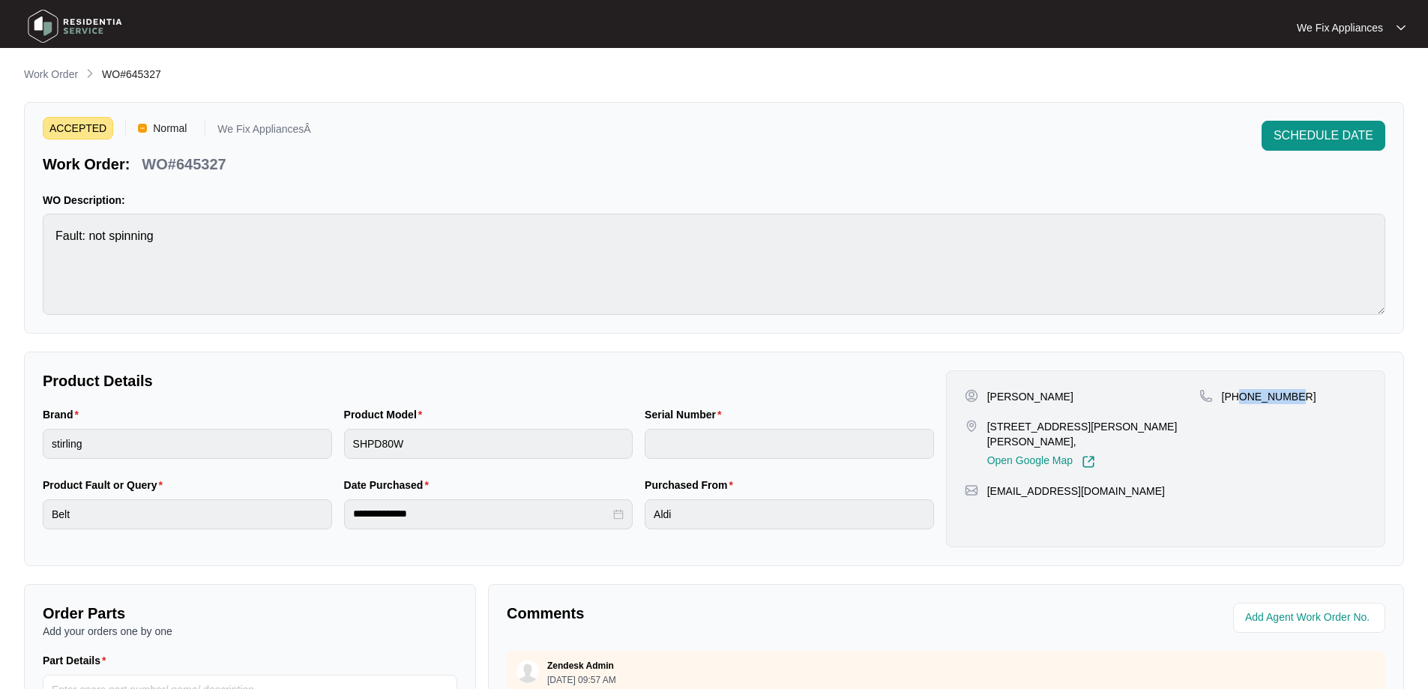
copy p "[PERSON_NAME]"
drag, startPoint x: 1062, startPoint y: 427, endPoint x: 987, endPoint y: 433, distance: 75.9
click at [987, 433] on p "[STREET_ADDRESS][PERSON_NAME][PERSON_NAME]," at bounding box center [1093, 434] width 212 height 30
copy p "61 India Parade"
click at [1160, 392] on div "[PERSON_NAME]" at bounding box center [1082, 396] width 235 height 15
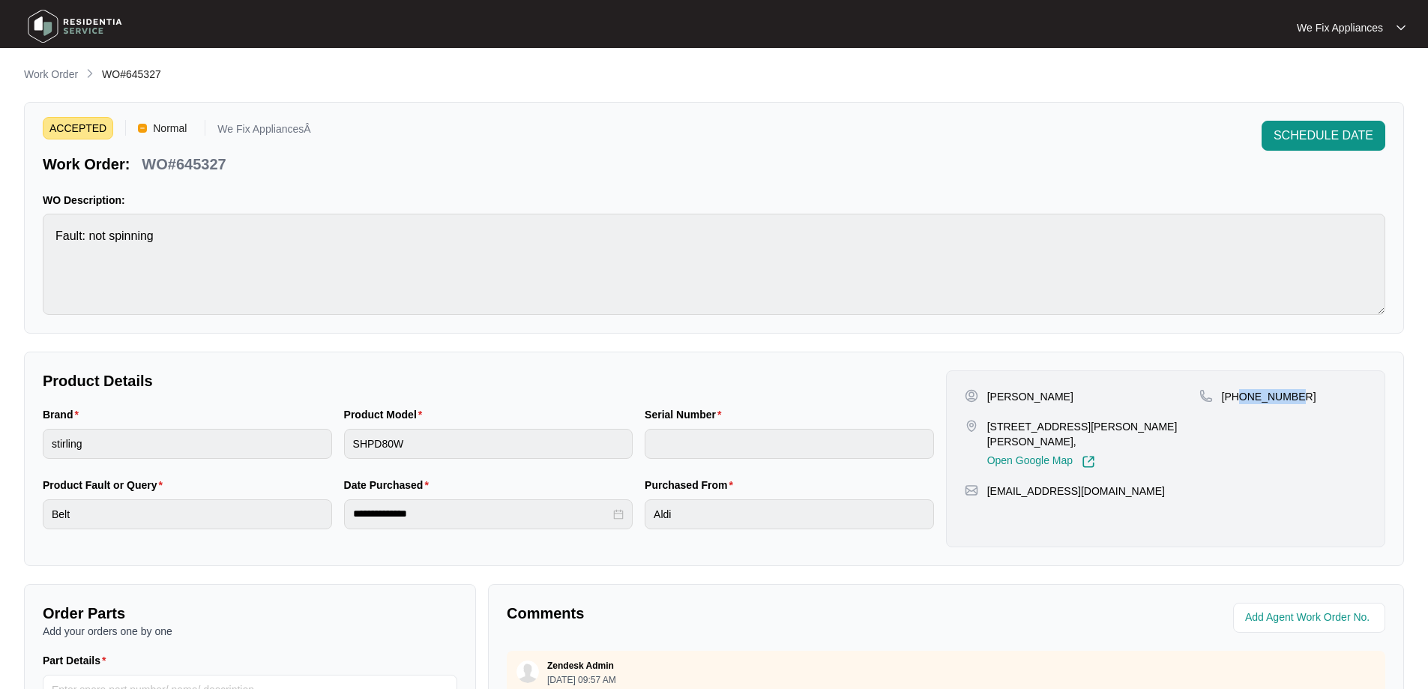
drag, startPoint x: 1289, startPoint y: 397, endPoint x: 1238, endPoint y: 403, distance: 52.1
click at [1238, 403] on p "[PHONE_NUMBER]" at bounding box center [1269, 396] width 94 height 15
copy p "419491667"
click at [292, 443] on div "Brand stirling Product Model SHPD80W Serial Number" at bounding box center [488, 441] width 903 height 70
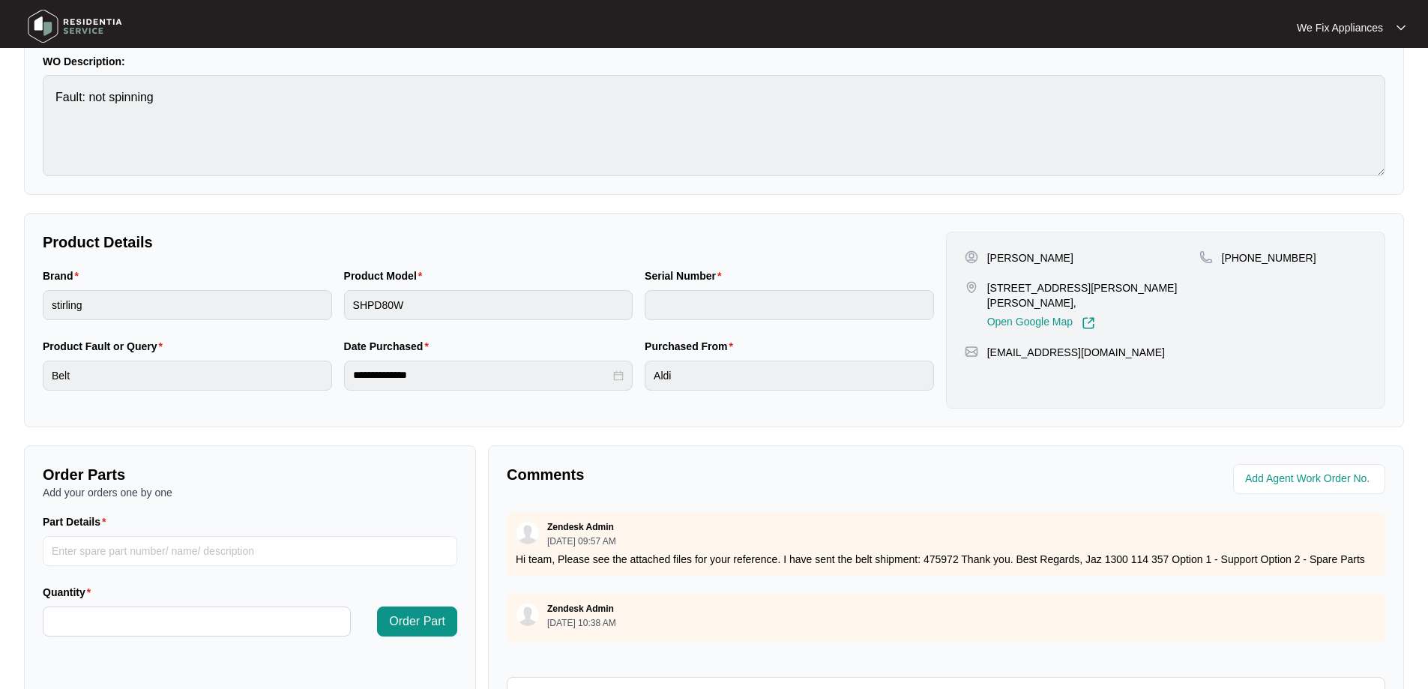
scroll to position [300, 0]
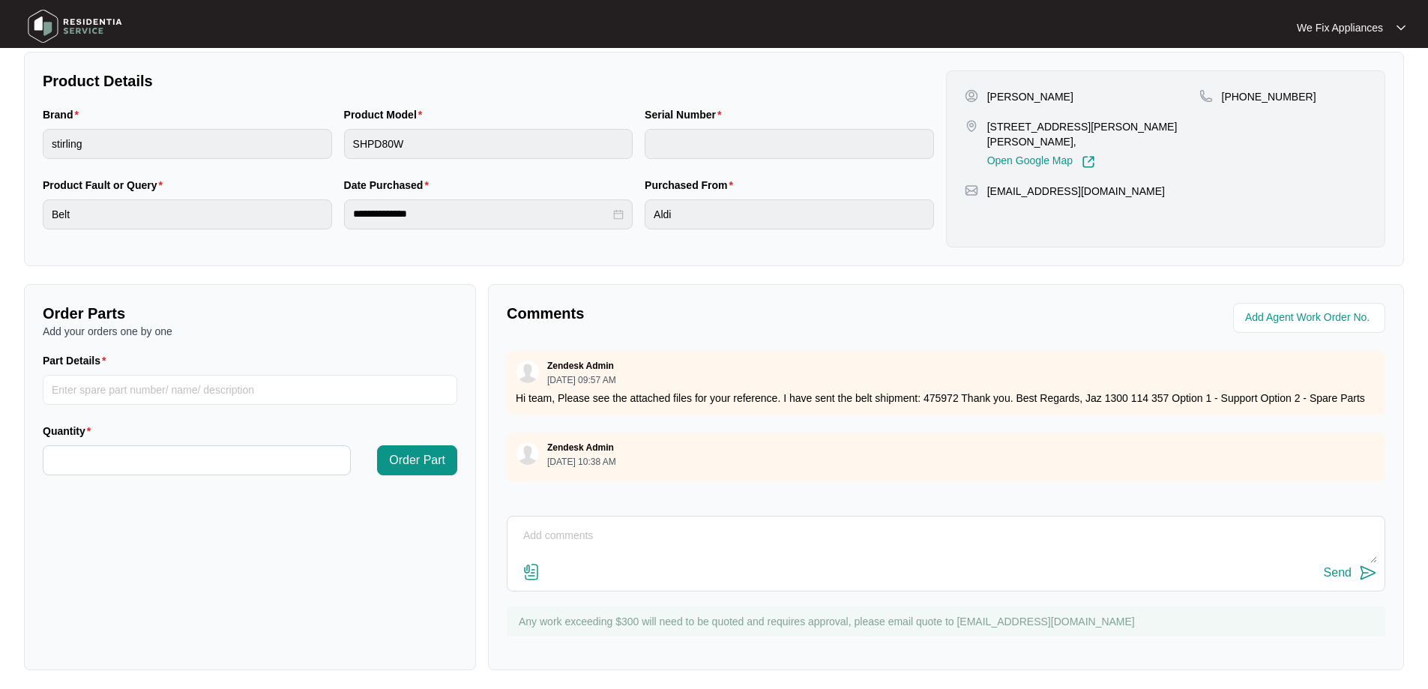
click at [800, 526] on textarea at bounding box center [946, 543] width 862 height 39
type textarea "Hi guys, left message for customer to call us back thank you."
click at [1338, 571] on div "Send" at bounding box center [1338, 572] width 28 height 13
click at [87, 27] on img at bounding box center [74, 26] width 105 height 45
